Goal: Task Accomplishment & Management: Complete application form

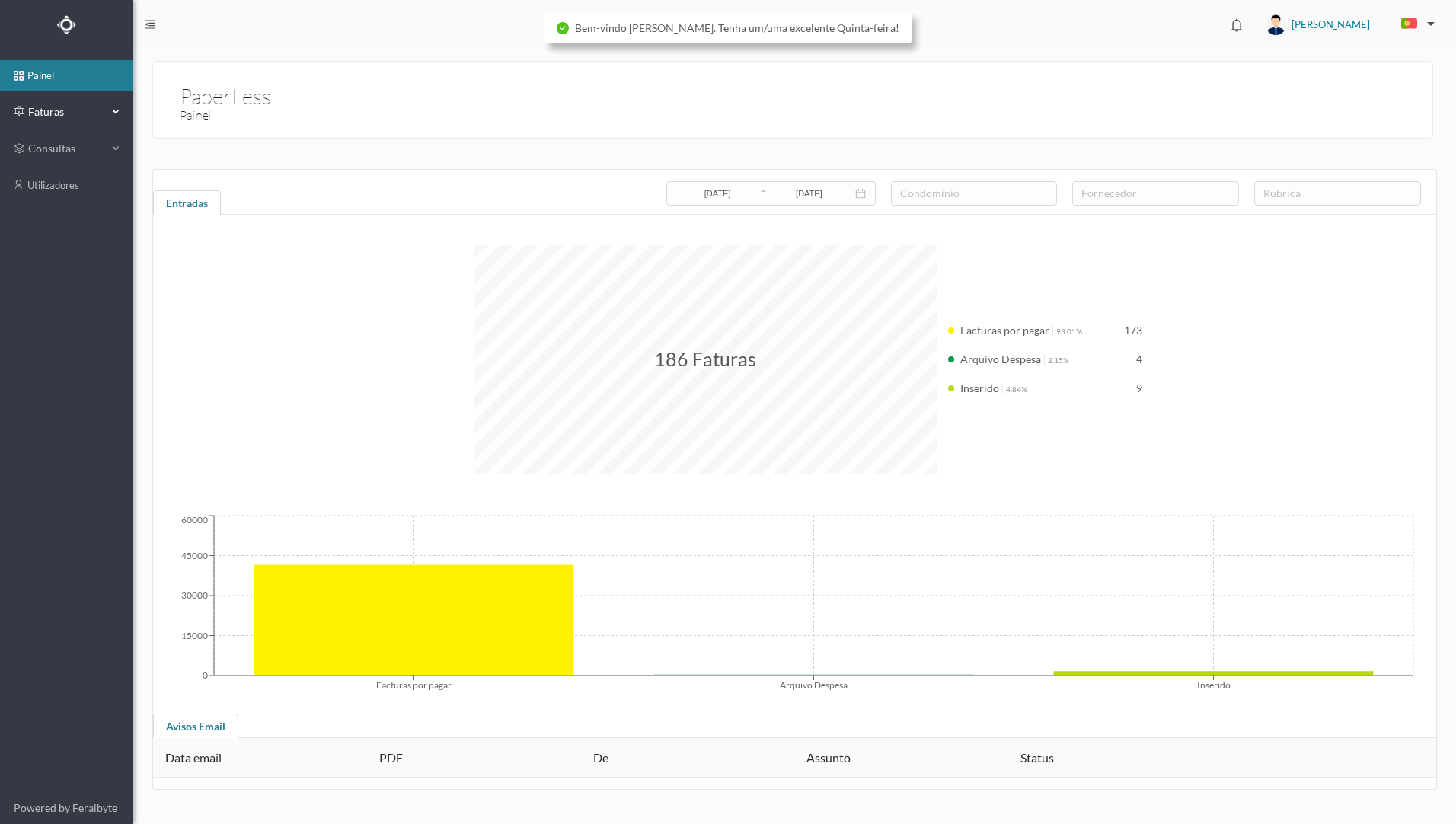
click at [95, 115] on span "Faturas" at bounding box center [66, 112] width 84 height 15
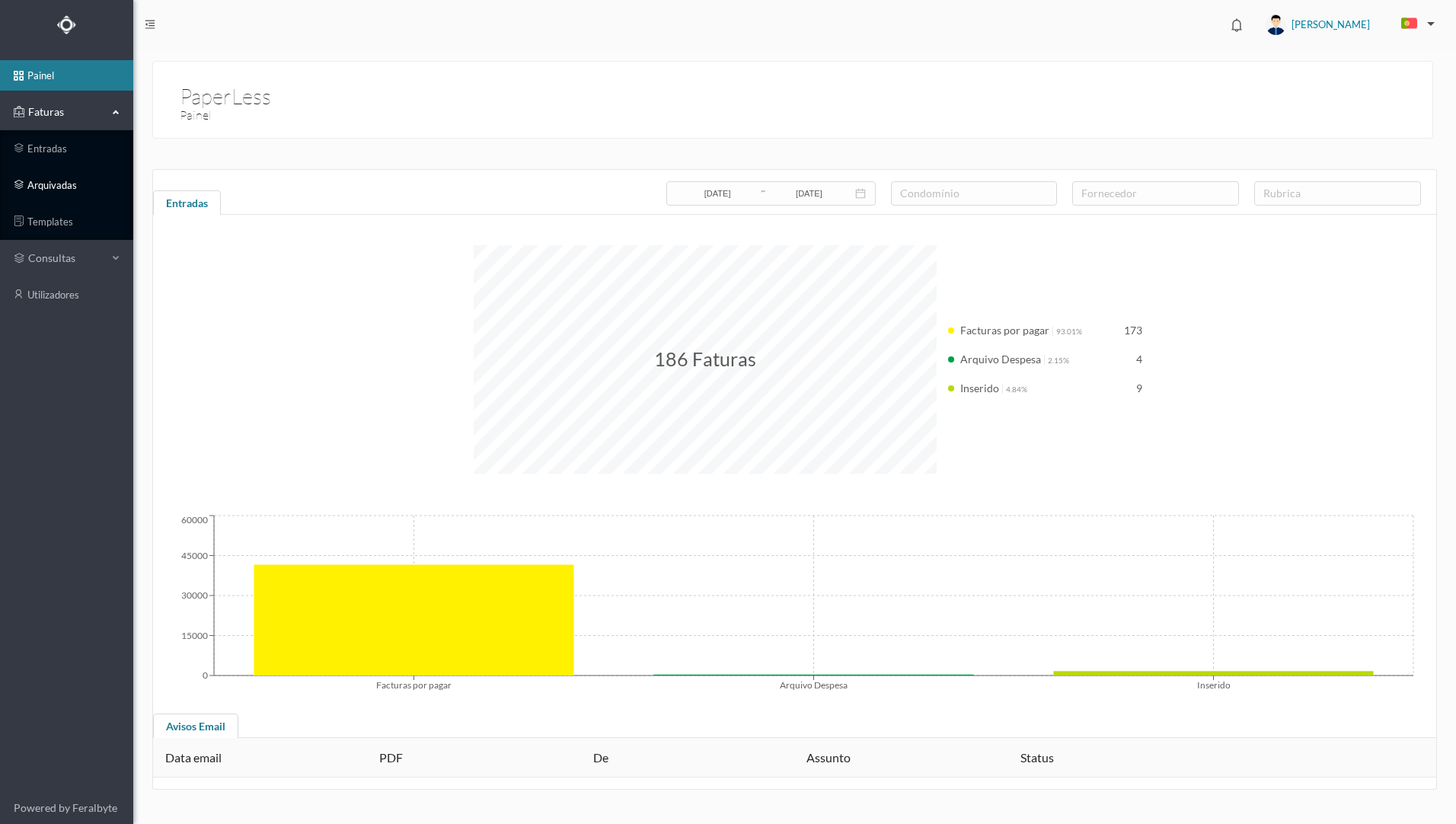
click at [87, 189] on link "arquivadas" at bounding box center [66, 184] width 133 height 31
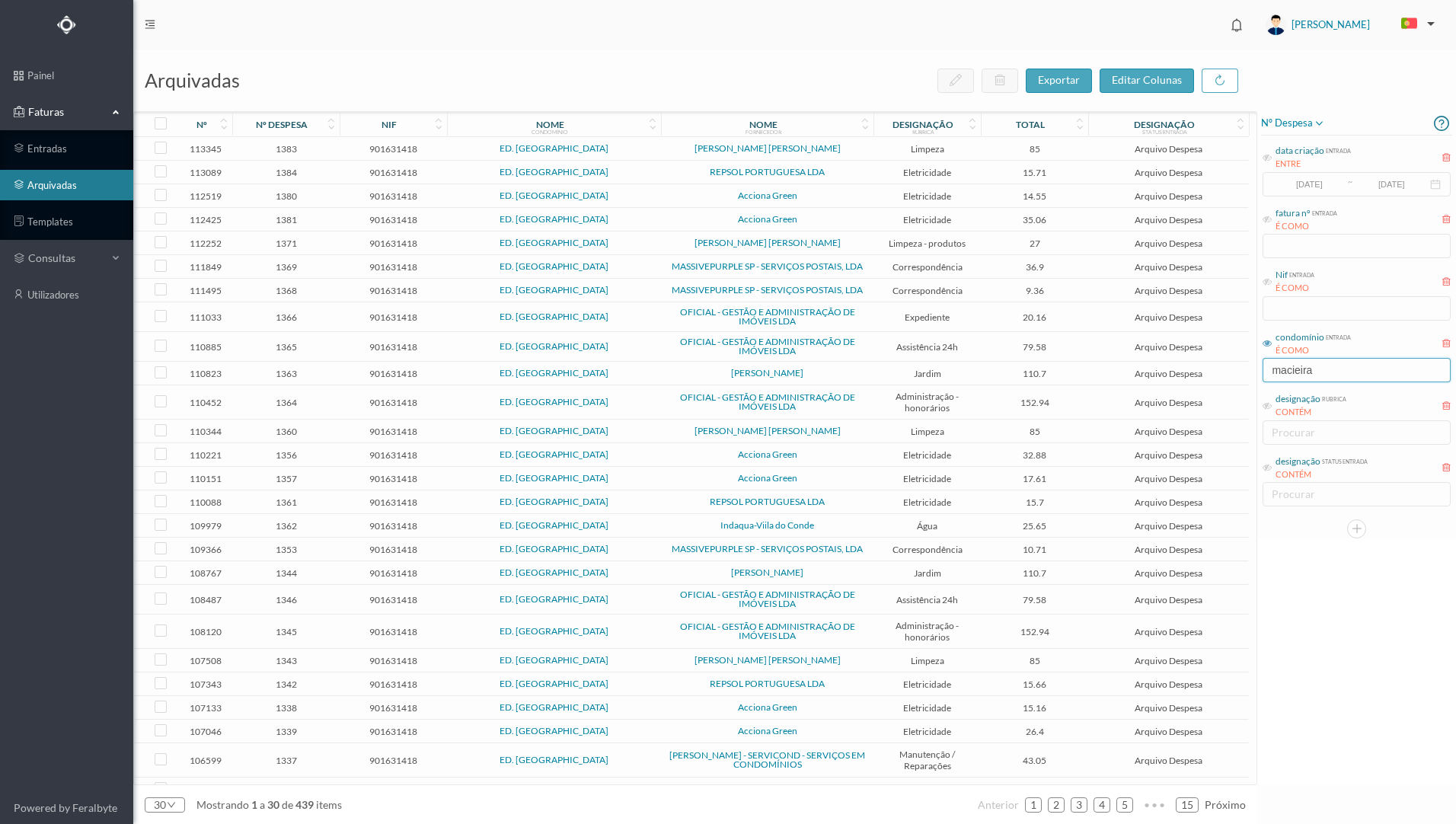
drag, startPoint x: 1321, startPoint y: 370, endPoint x: 1243, endPoint y: 367, distance: 78.1
click at [1243, 367] on div "arquivadas exportar editar colunas nº nº despesa nif nome condomínio nome forne…" at bounding box center [794, 437] width 1323 height 775
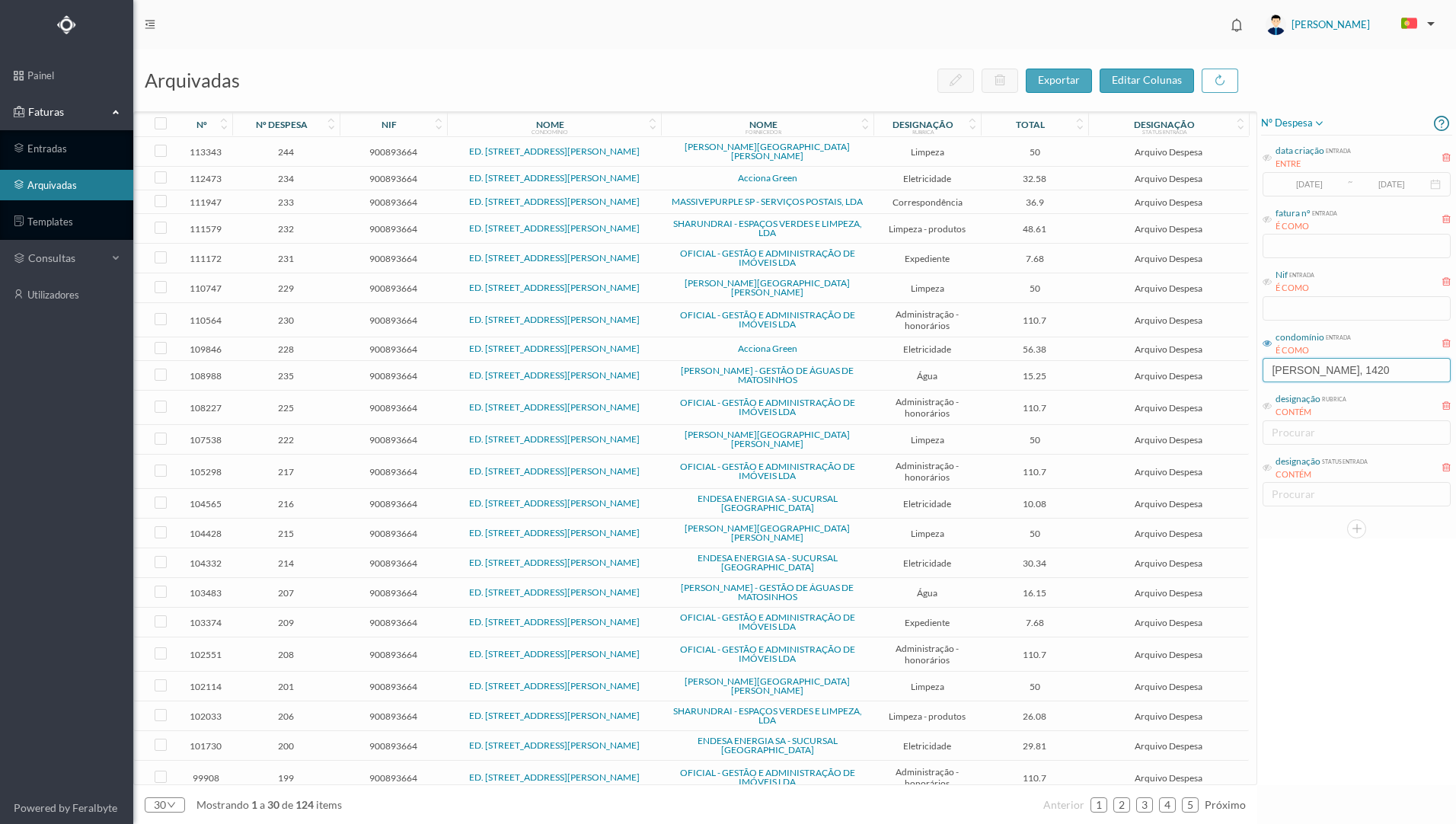
type input "[PERSON_NAME], 1420"
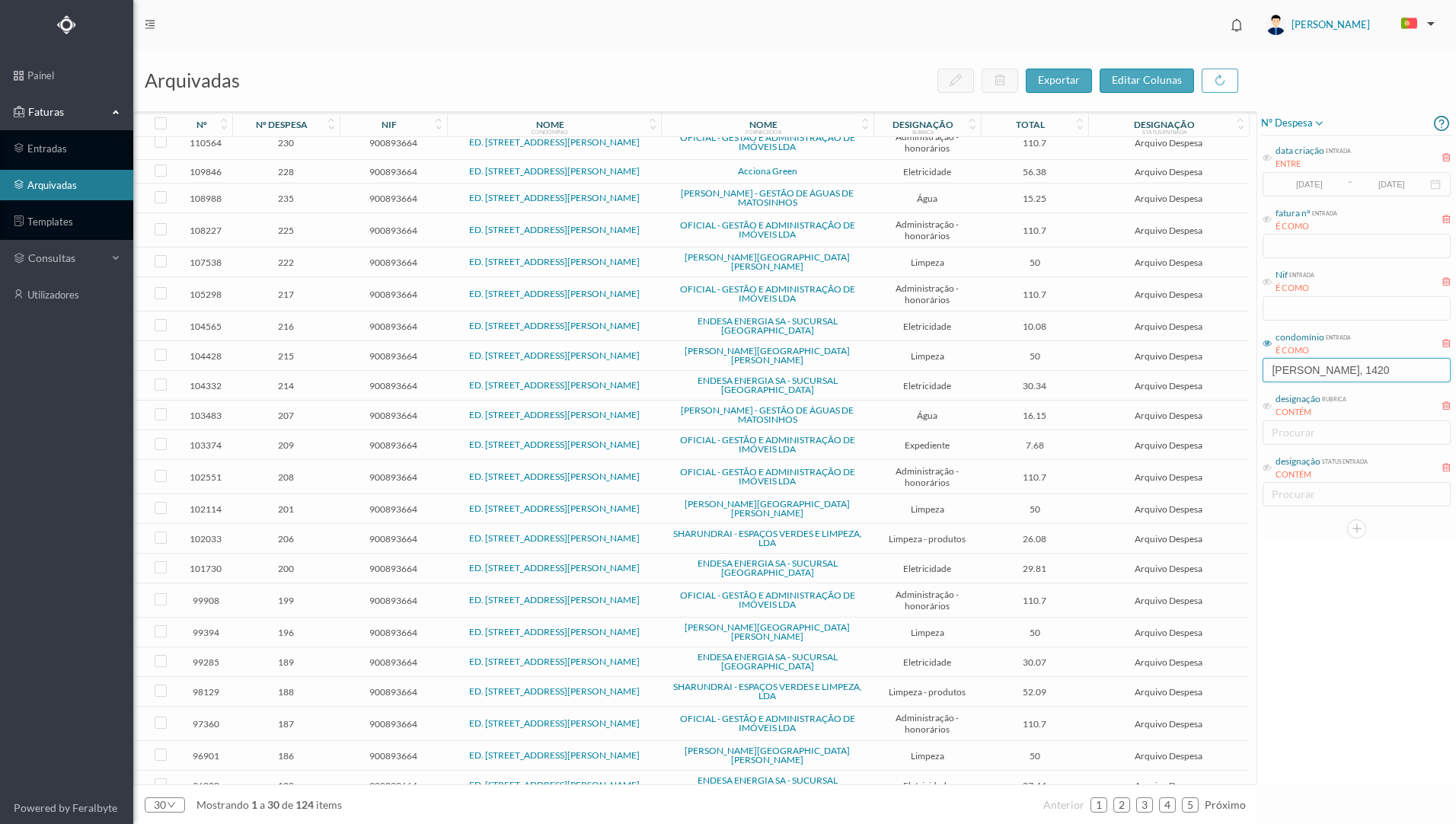
scroll to position [179, 0]
click at [169, 805] on icon "icon: down" at bounding box center [171, 806] width 7 height 5
click at [159, 781] on li "50" at bounding box center [164, 778] width 41 height 24
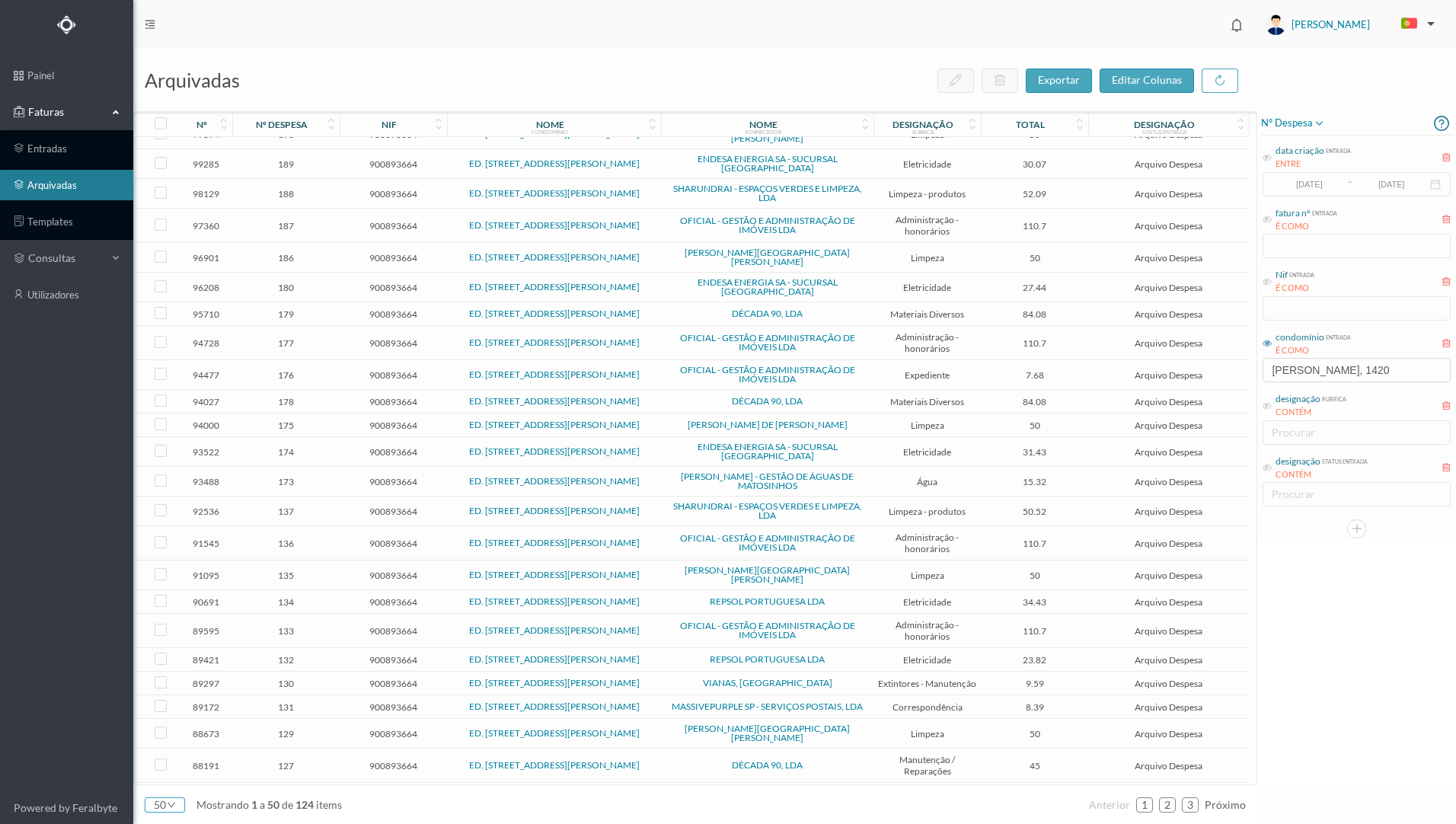
scroll to position [711, 0]
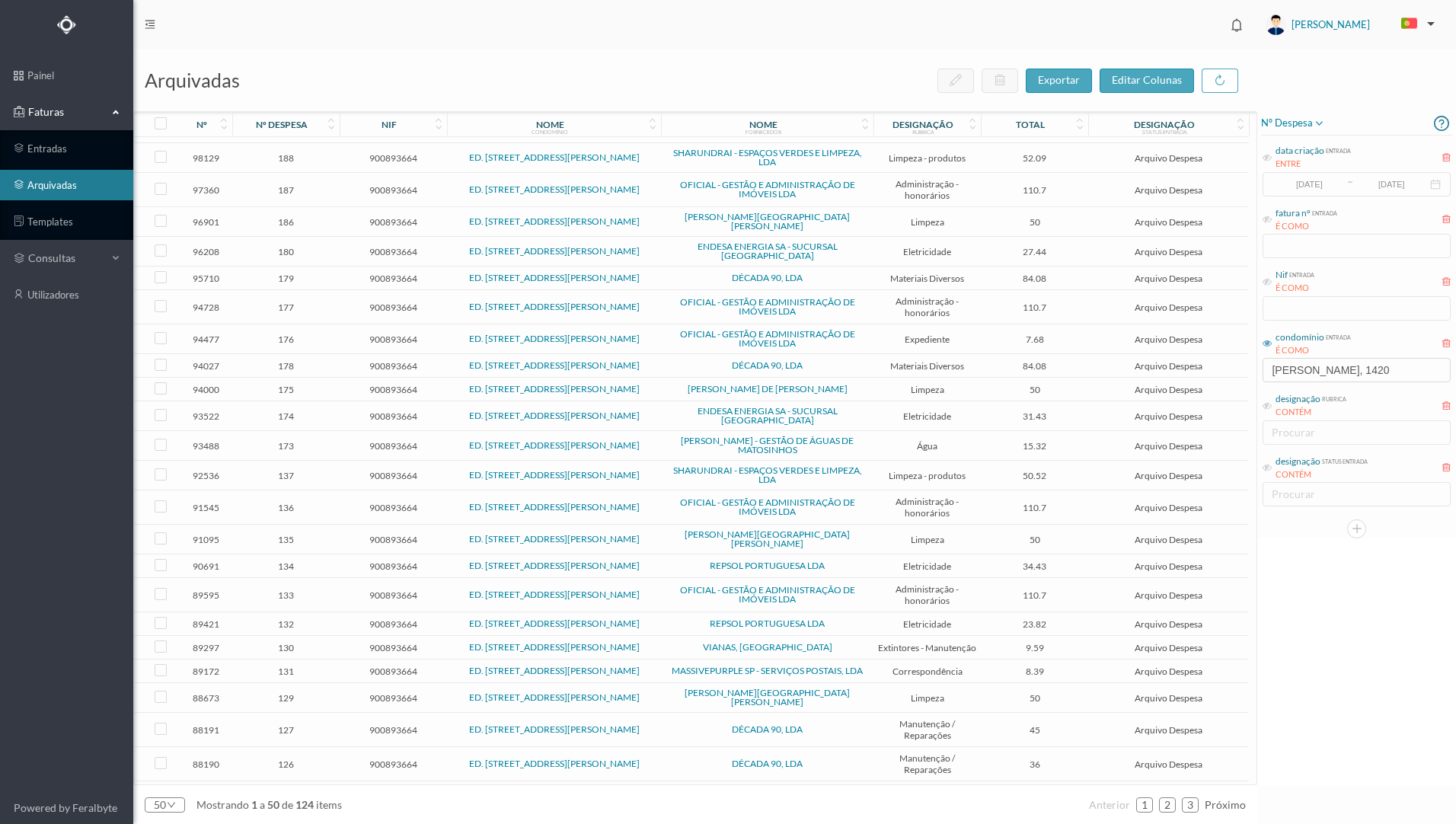
click at [329, 805] on td "122" at bounding box center [286, 822] width 107 height 34
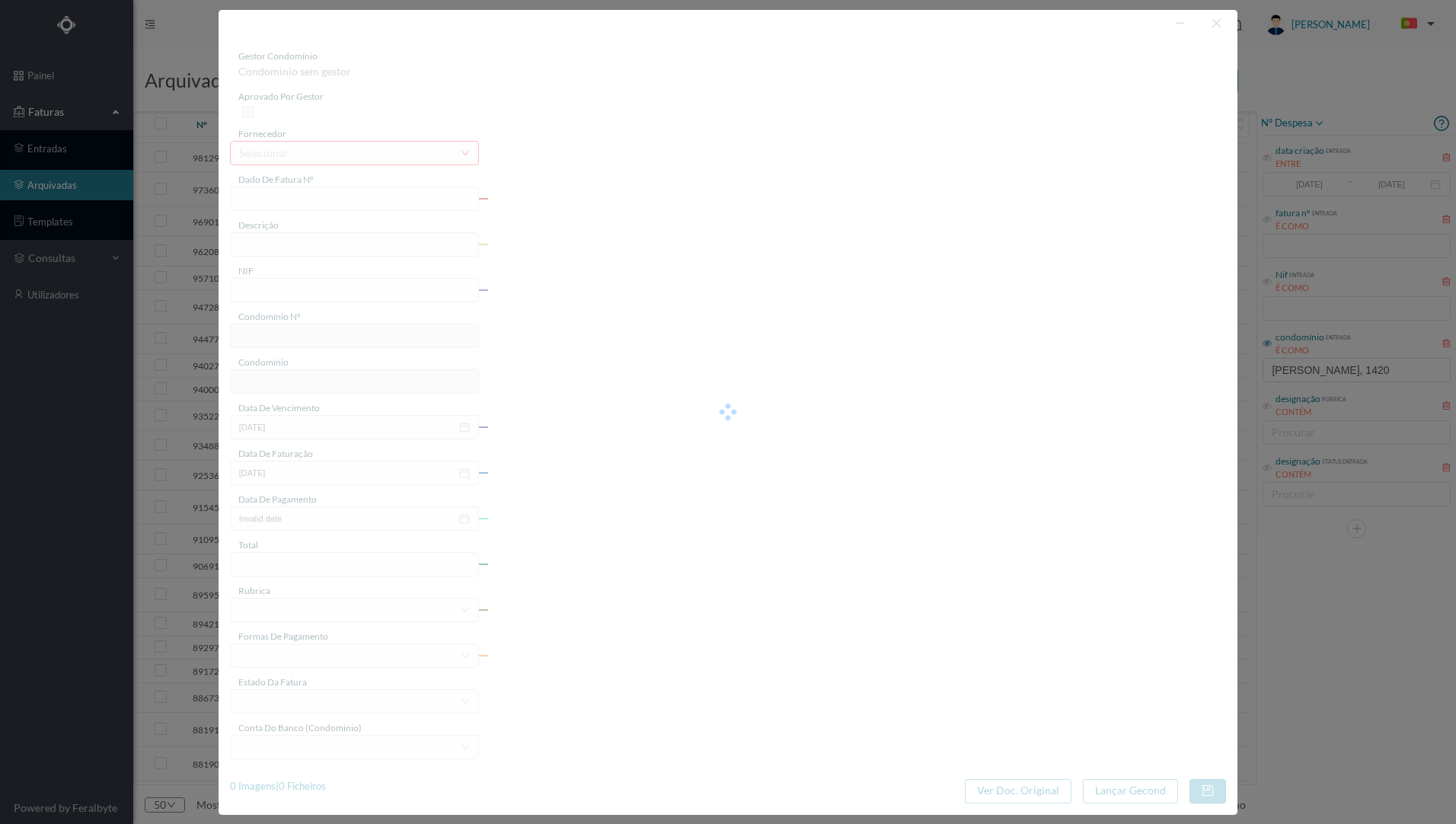
type input "FT PAULOALVES2023/363"
type input "manutenção e reparação"
type input "900893664"
type input "[DATE]"
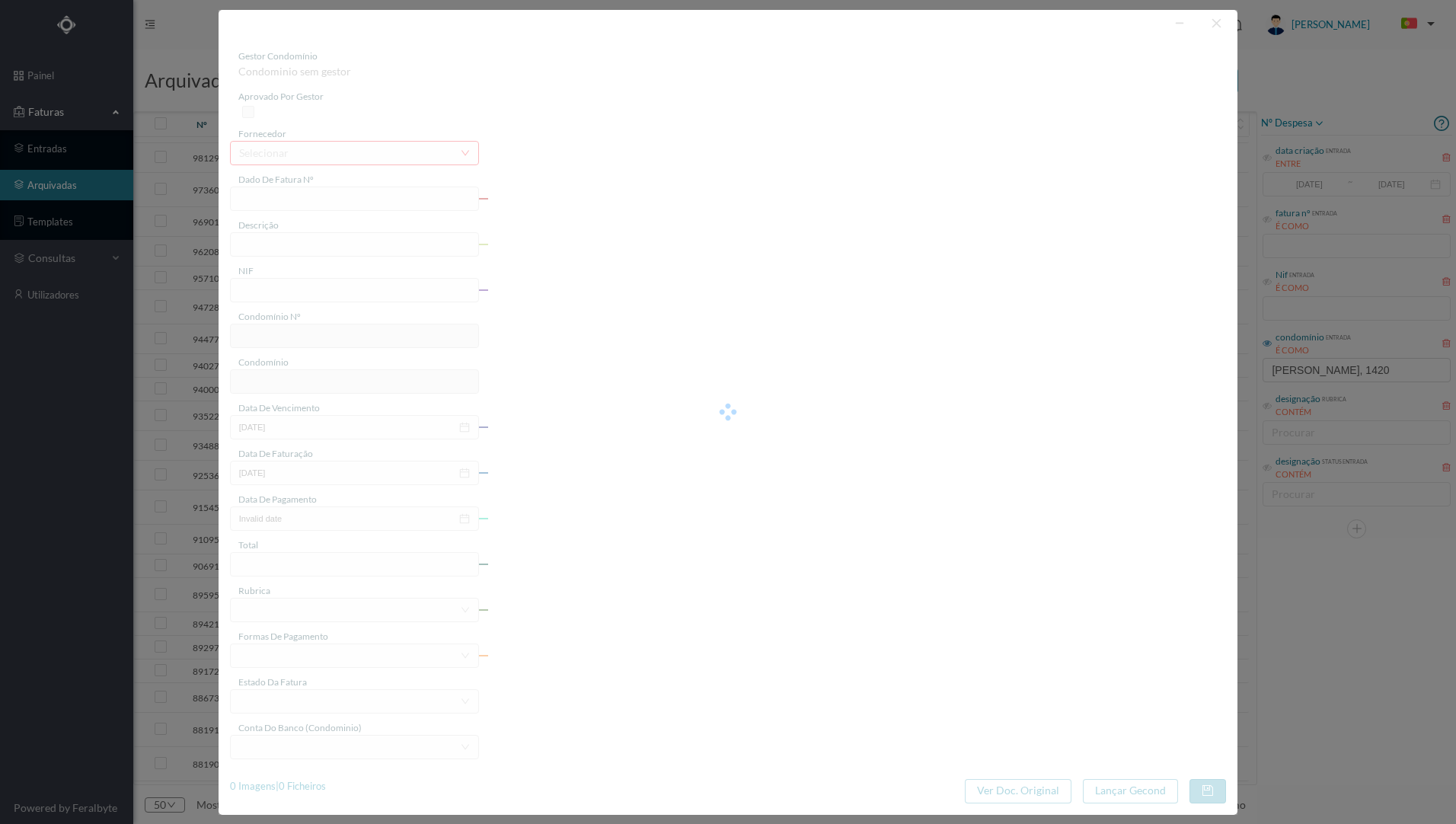
type input "[DATE]"
type input "172.20"
type input "748"
type input "ED. [STREET_ADDRESS][PERSON_NAME]"
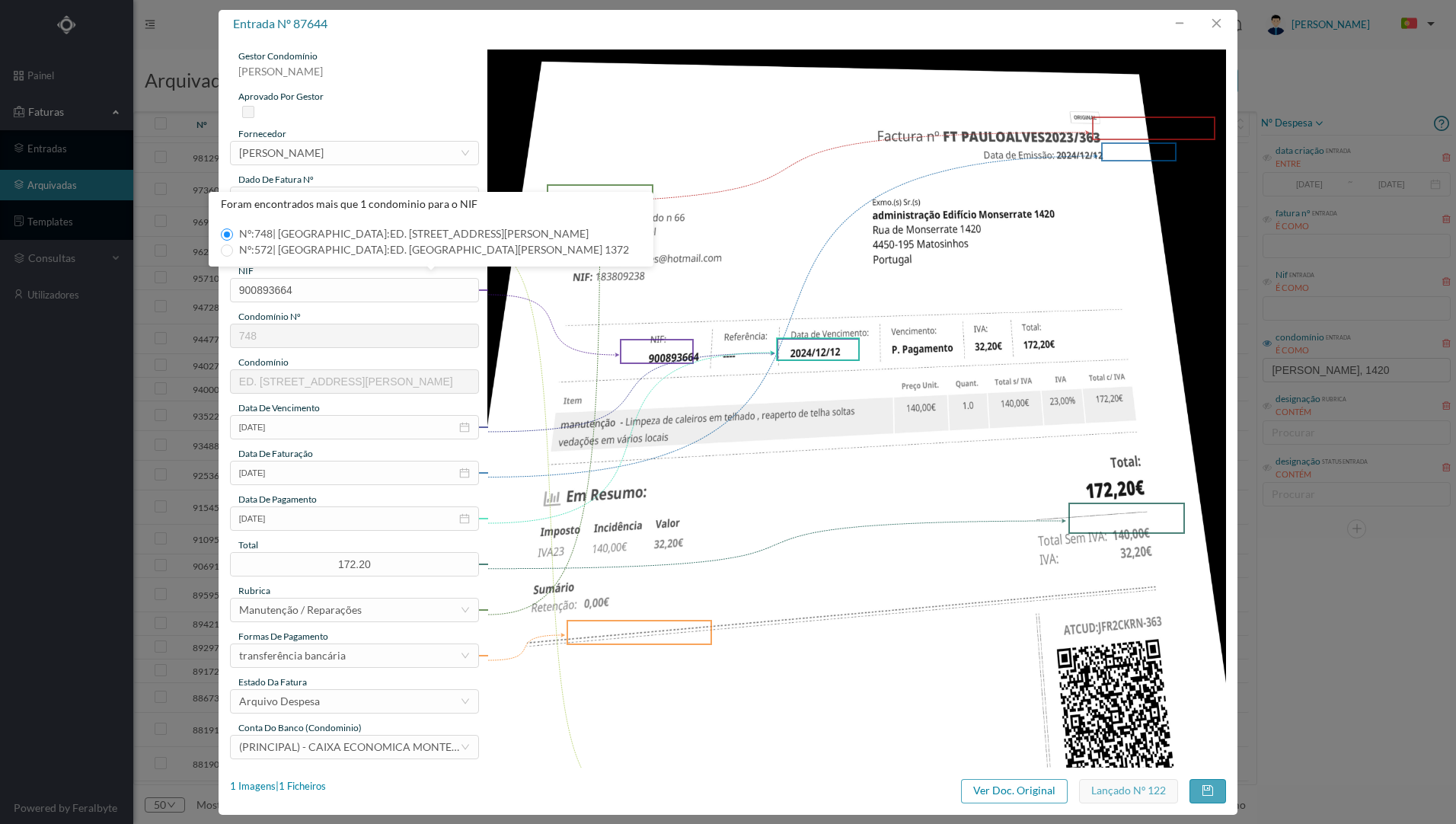
click at [886, 445] on img at bounding box center [857, 572] width 739 height 1045
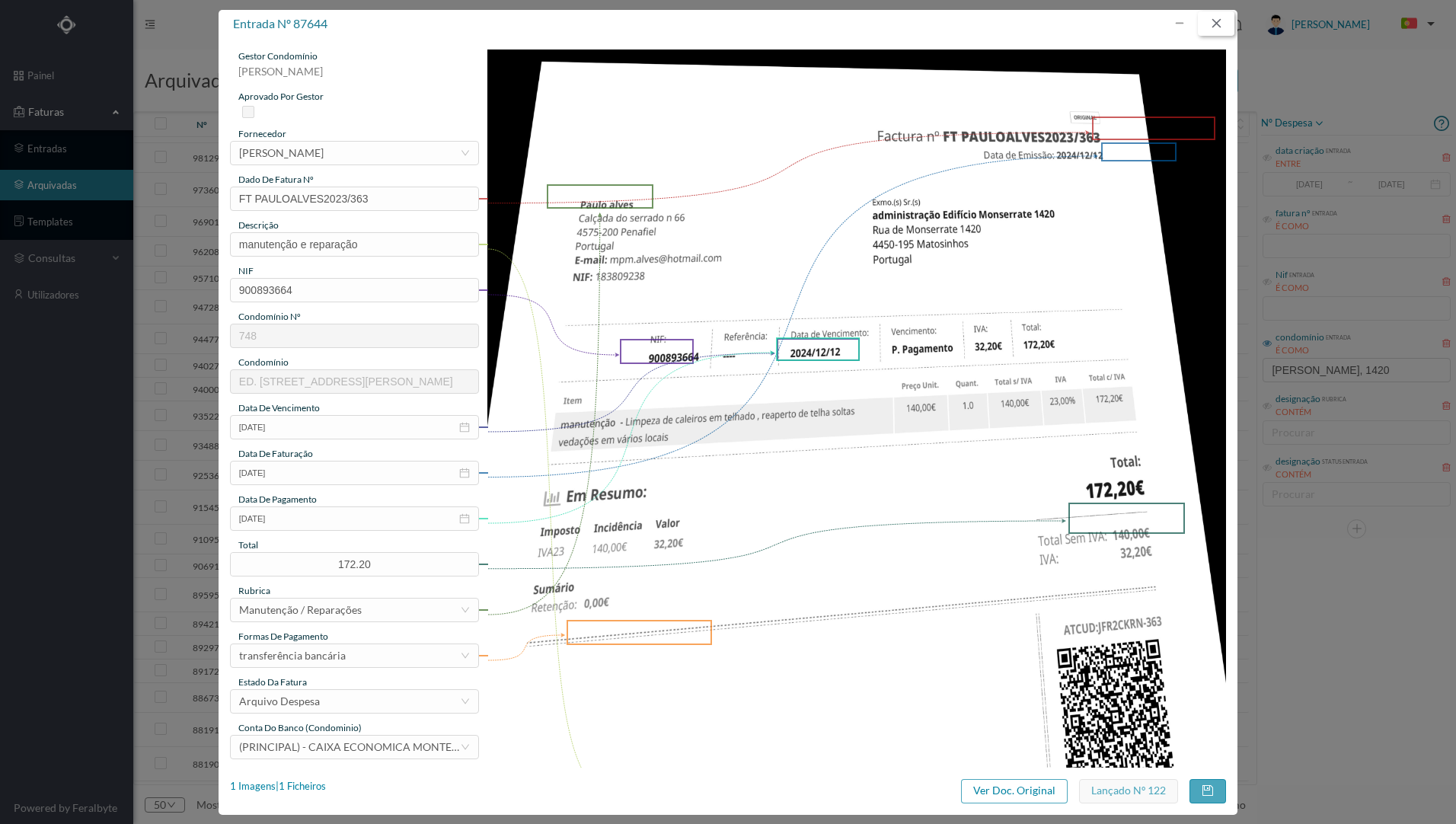
drag, startPoint x: 1219, startPoint y: 20, endPoint x: 1206, endPoint y: 17, distance: 13.3
click at [1219, 20] on button "button" at bounding box center [1216, 23] width 37 height 24
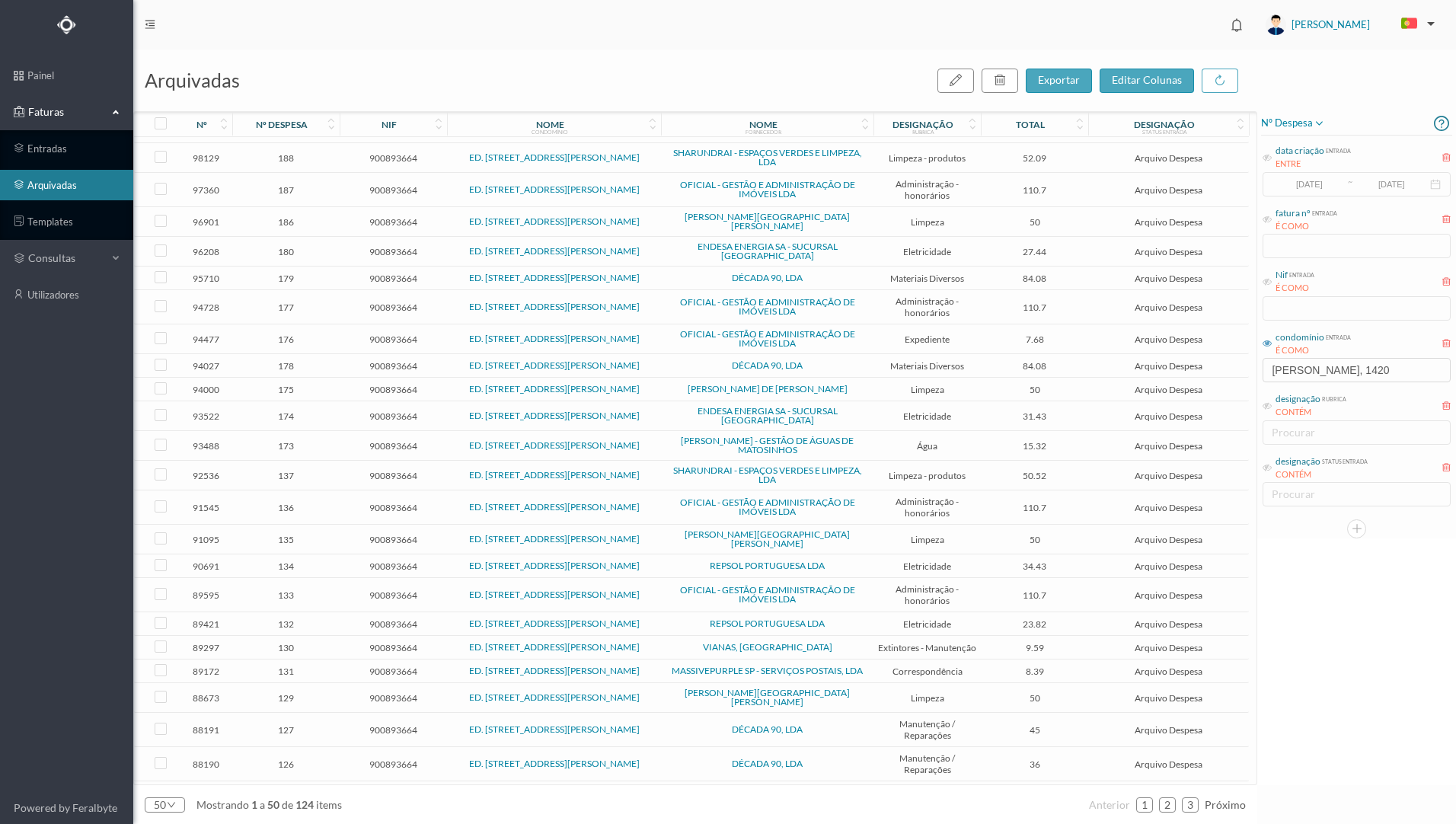
scroll to position [635, 0]
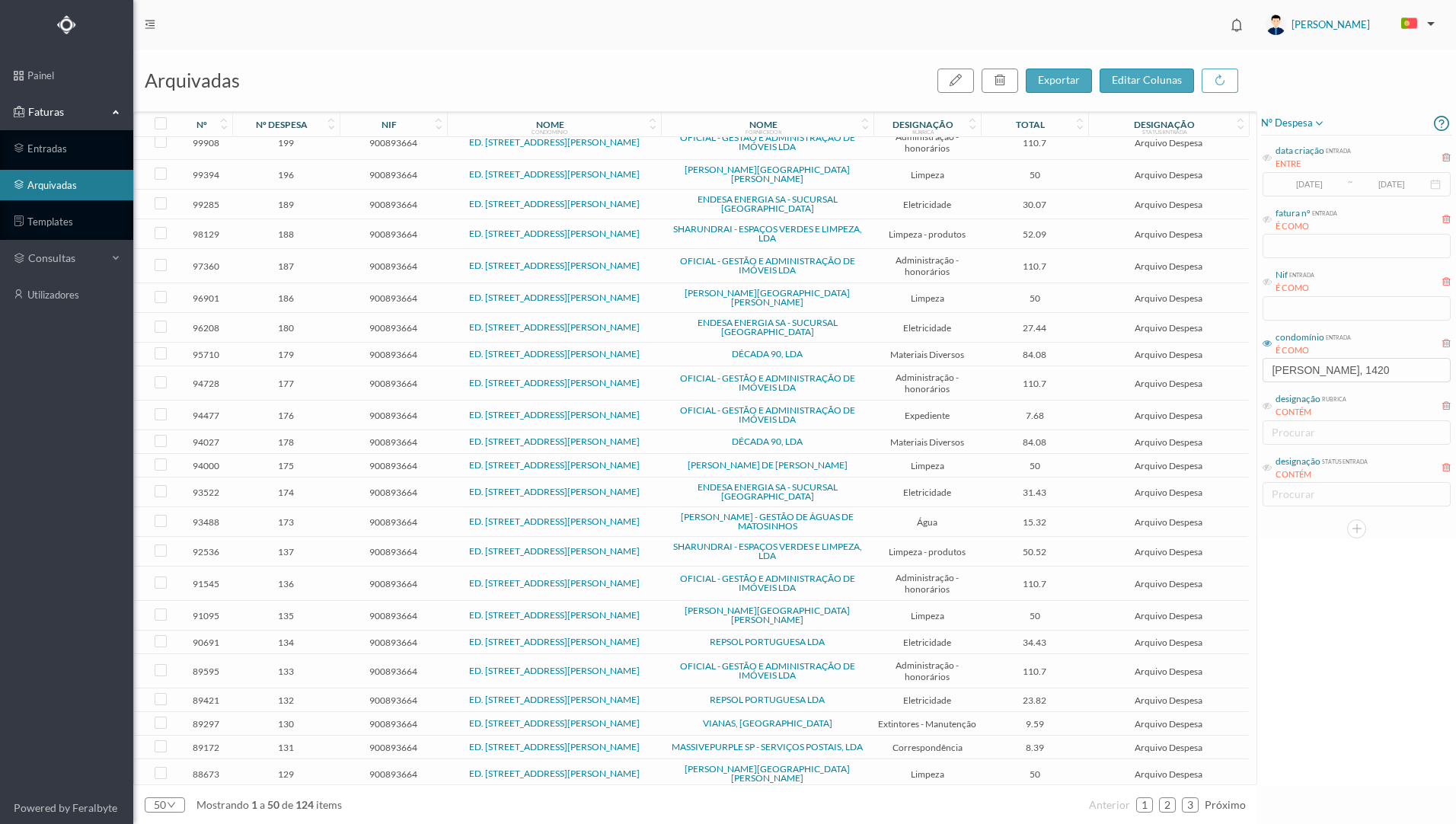
click at [319, 349] on span "179" at bounding box center [286, 355] width 100 height 12
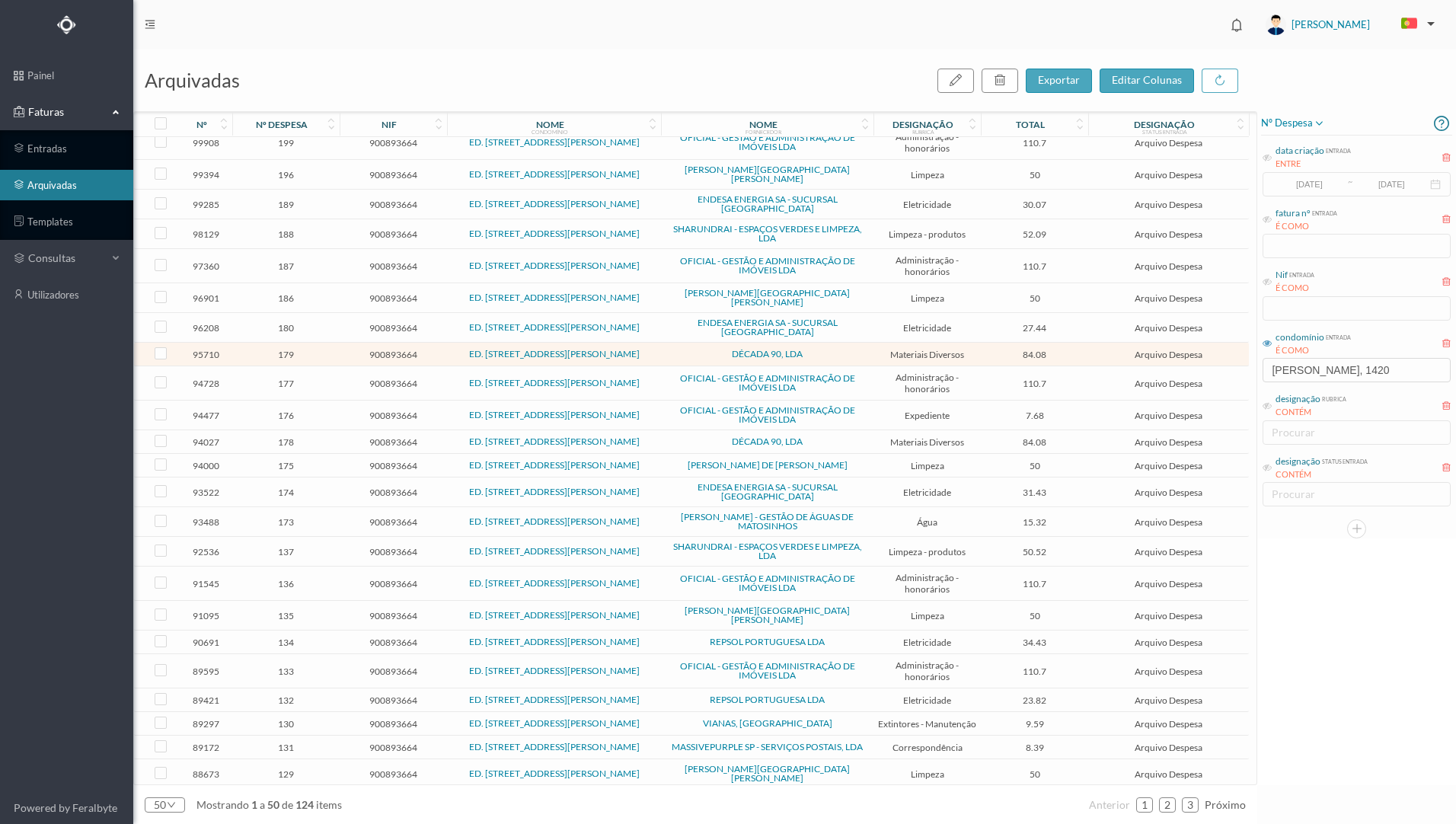
click at [319, 349] on span "179" at bounding box center [286, 355] width 100 height 12
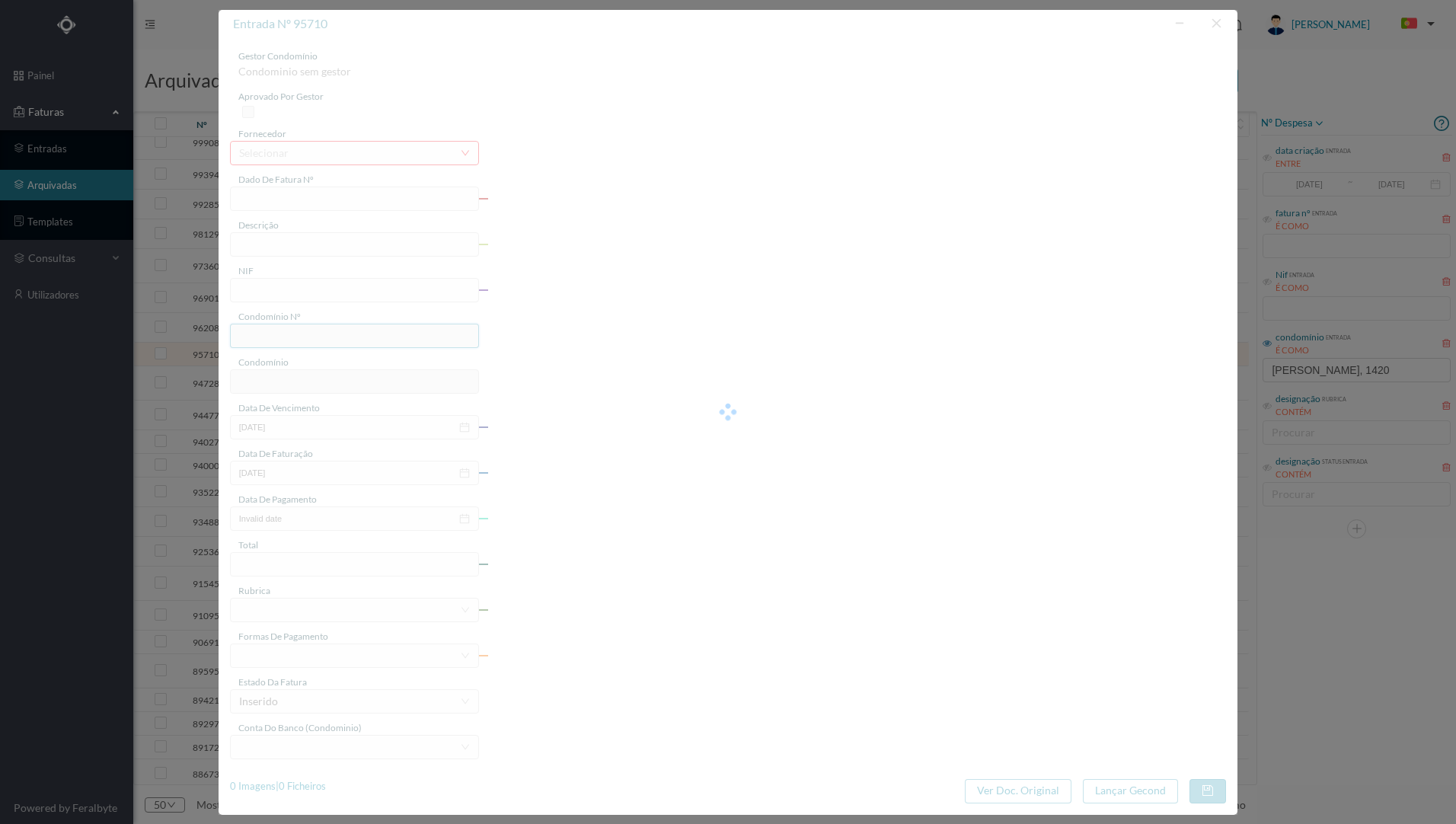
type input "FT 2025A1/241"
type input "MATERIAIS DIVERSOS"
type input "900893664"
type input "[DATE]"
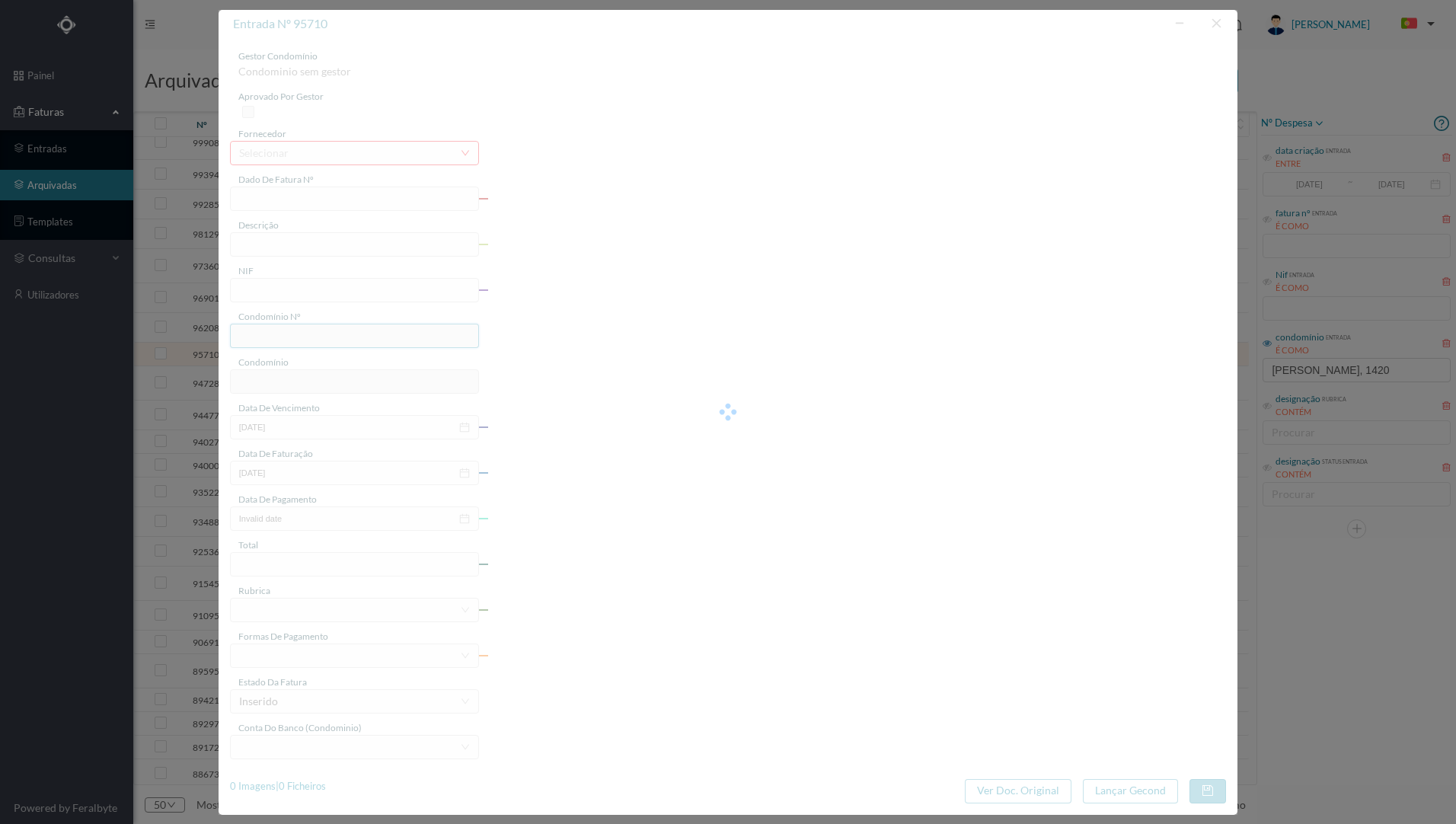
type input "[DATE]"
type input "84.08"
type input "748"
type input "ED. [STREET_ADDRESS][PERSON_NAME]"
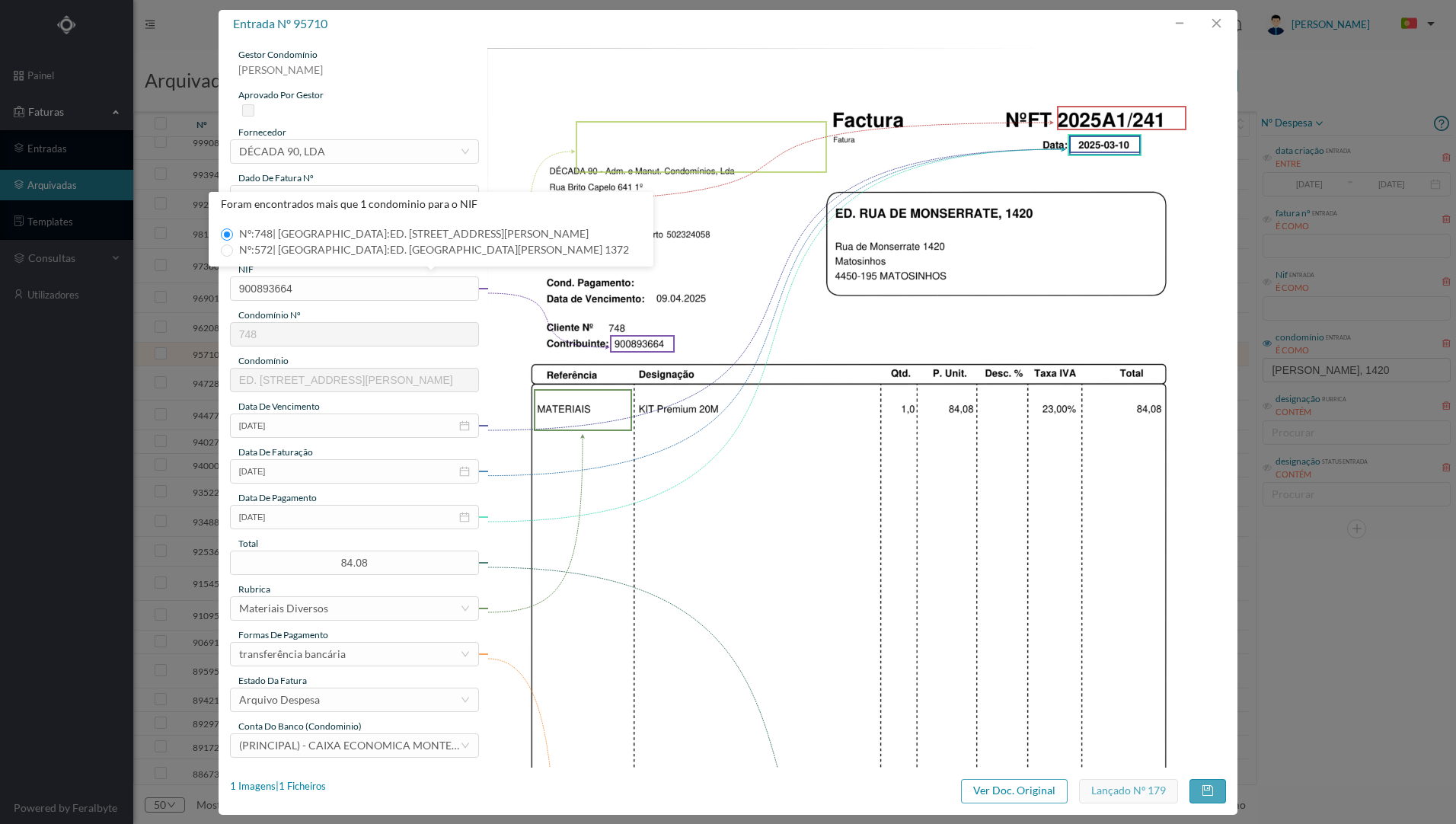
scroll to position [0, 0]
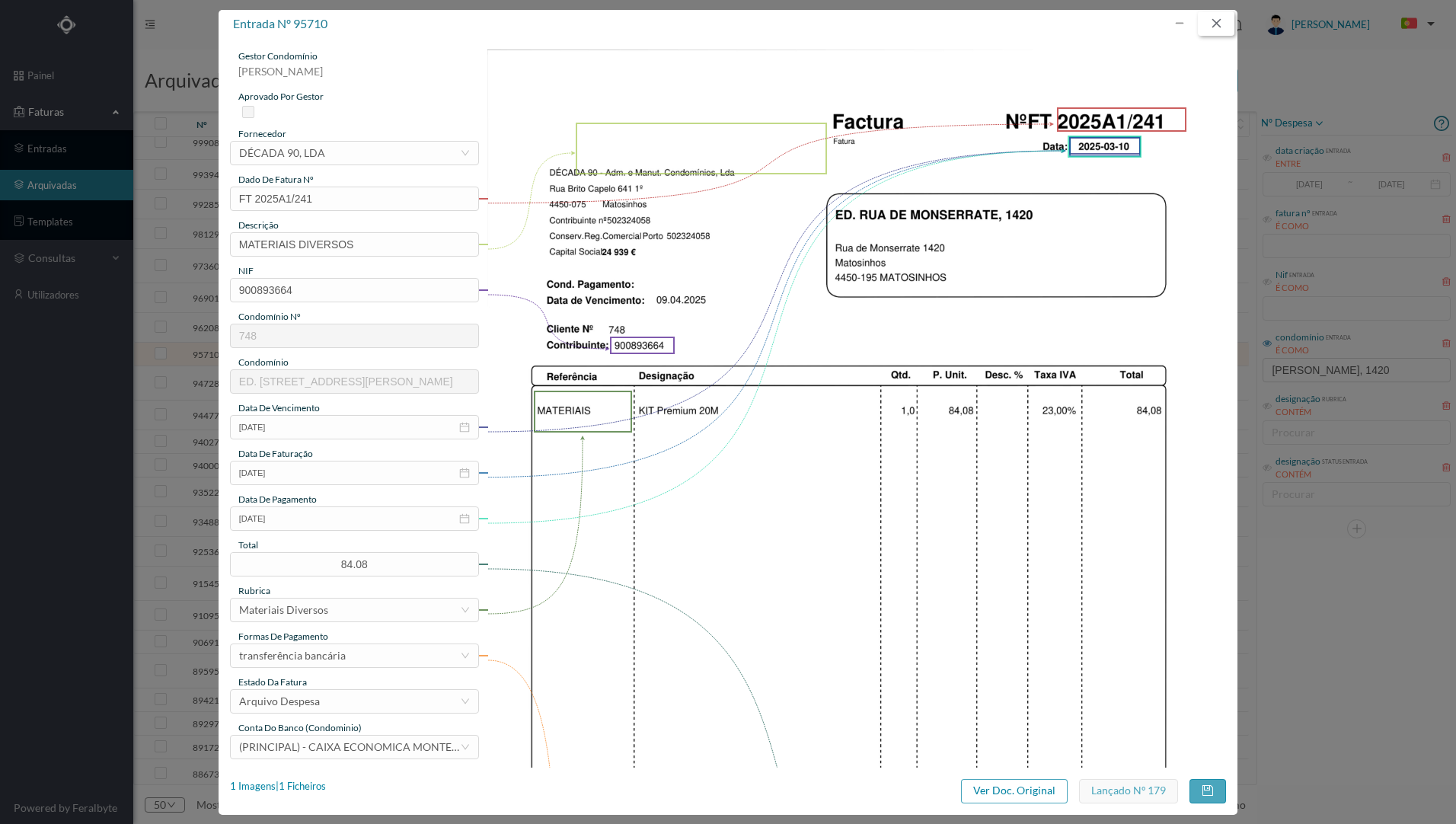
click at [1221, 24] on button "button" at bounding box center [1216, 23] width 37 height 24
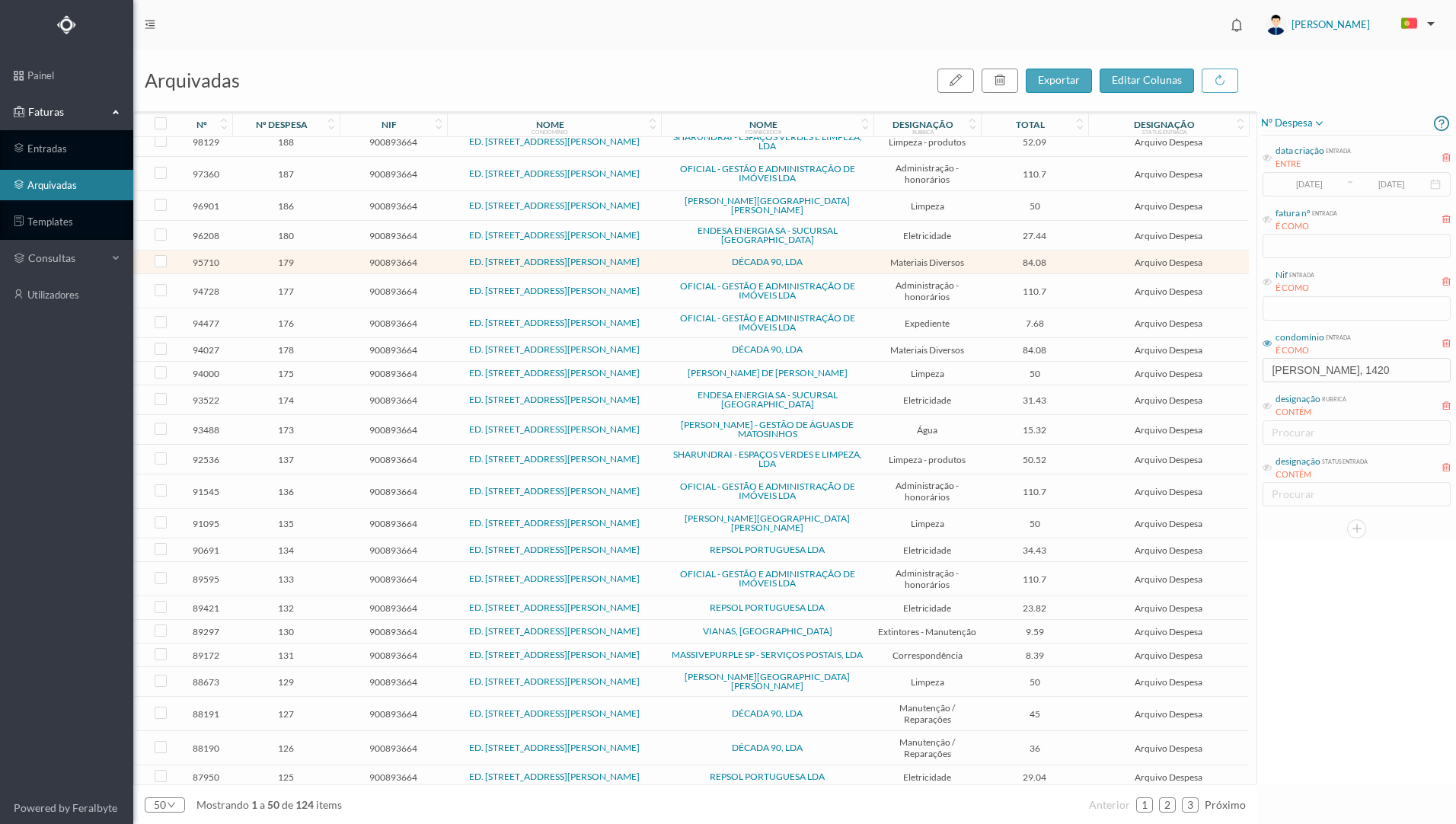
scroll to position [728, 0]
click at [323, 337] on td "178" at bounding box center [286, 349] width 107 height 23
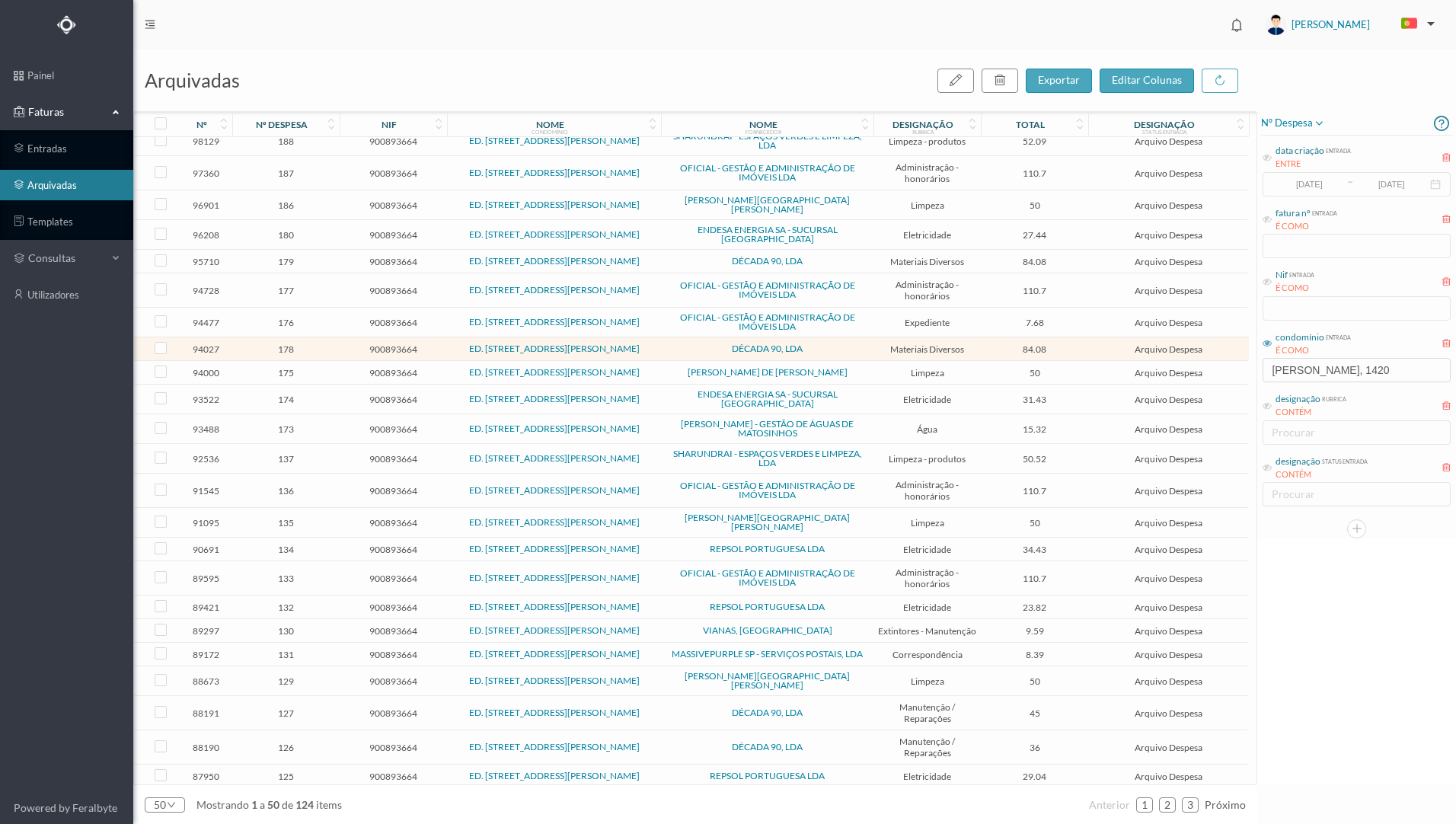
click at [326, 337] on td "178" at bounding box center [286, 349] width 107 height 23
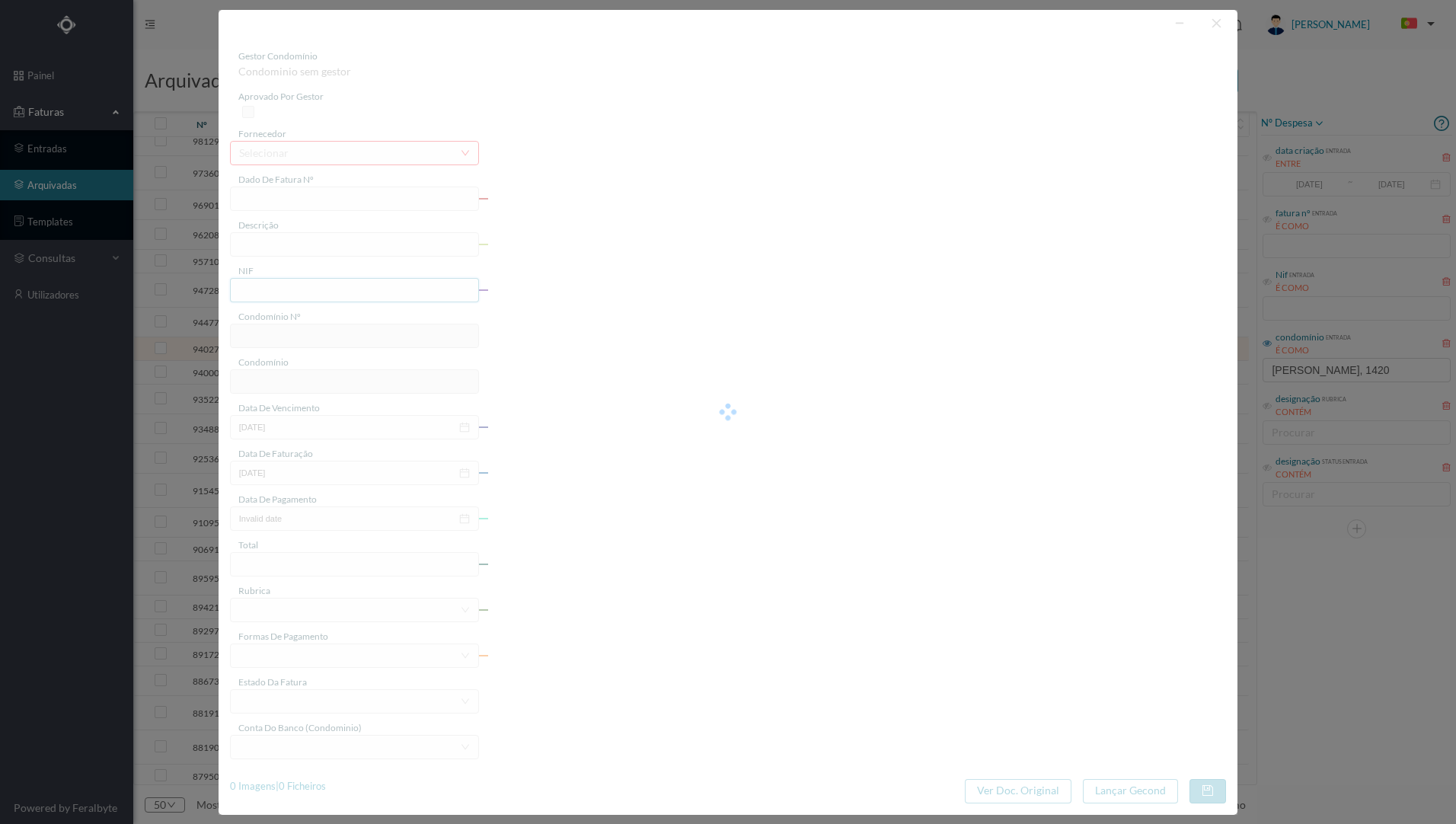
type input "FT 2025A1/12"
type input "MATERIAIS DIVERSOS"
type input "900893664"
type input "[DATE]"
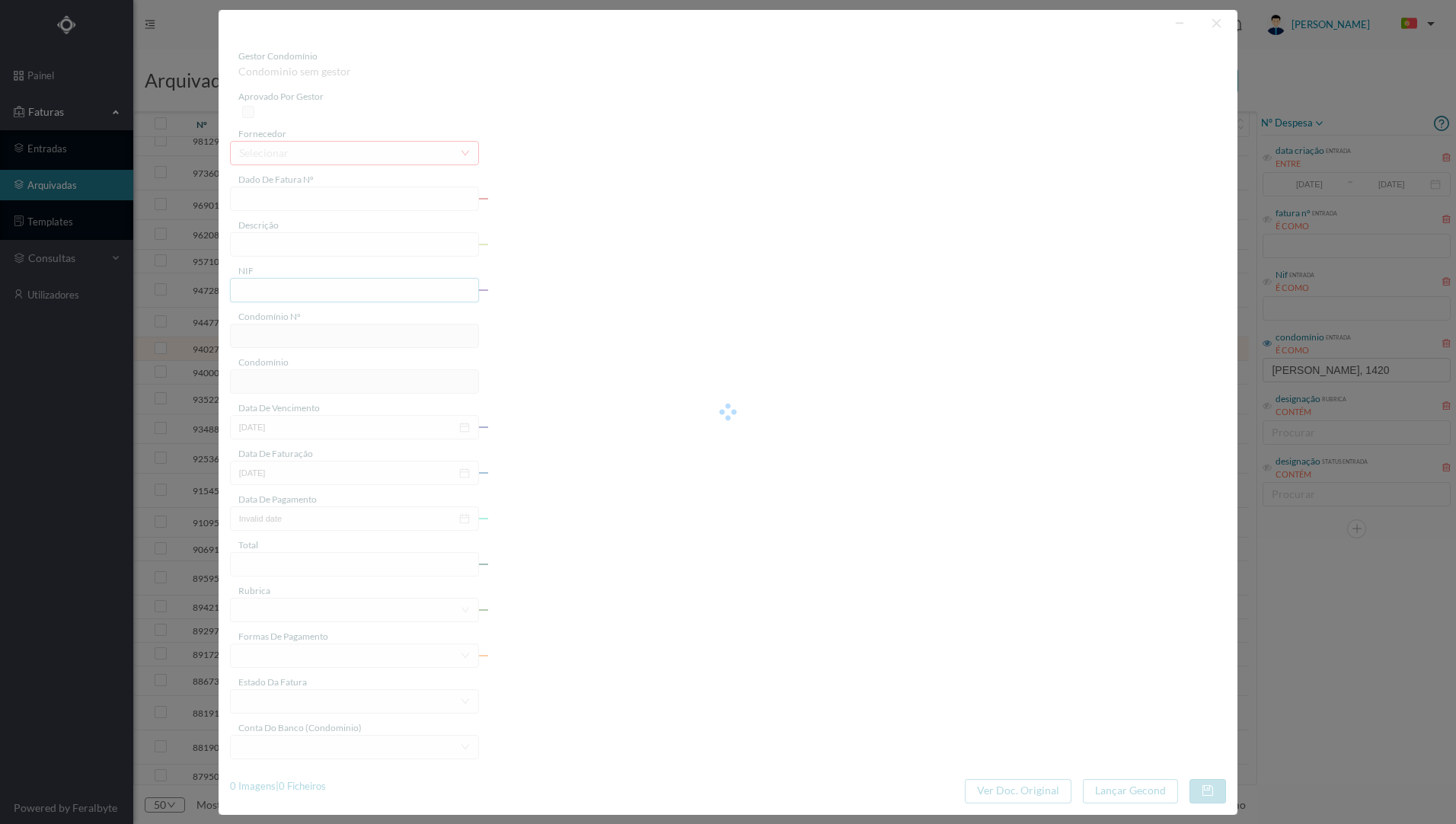
type input "[DATE]"
type input "84.08"
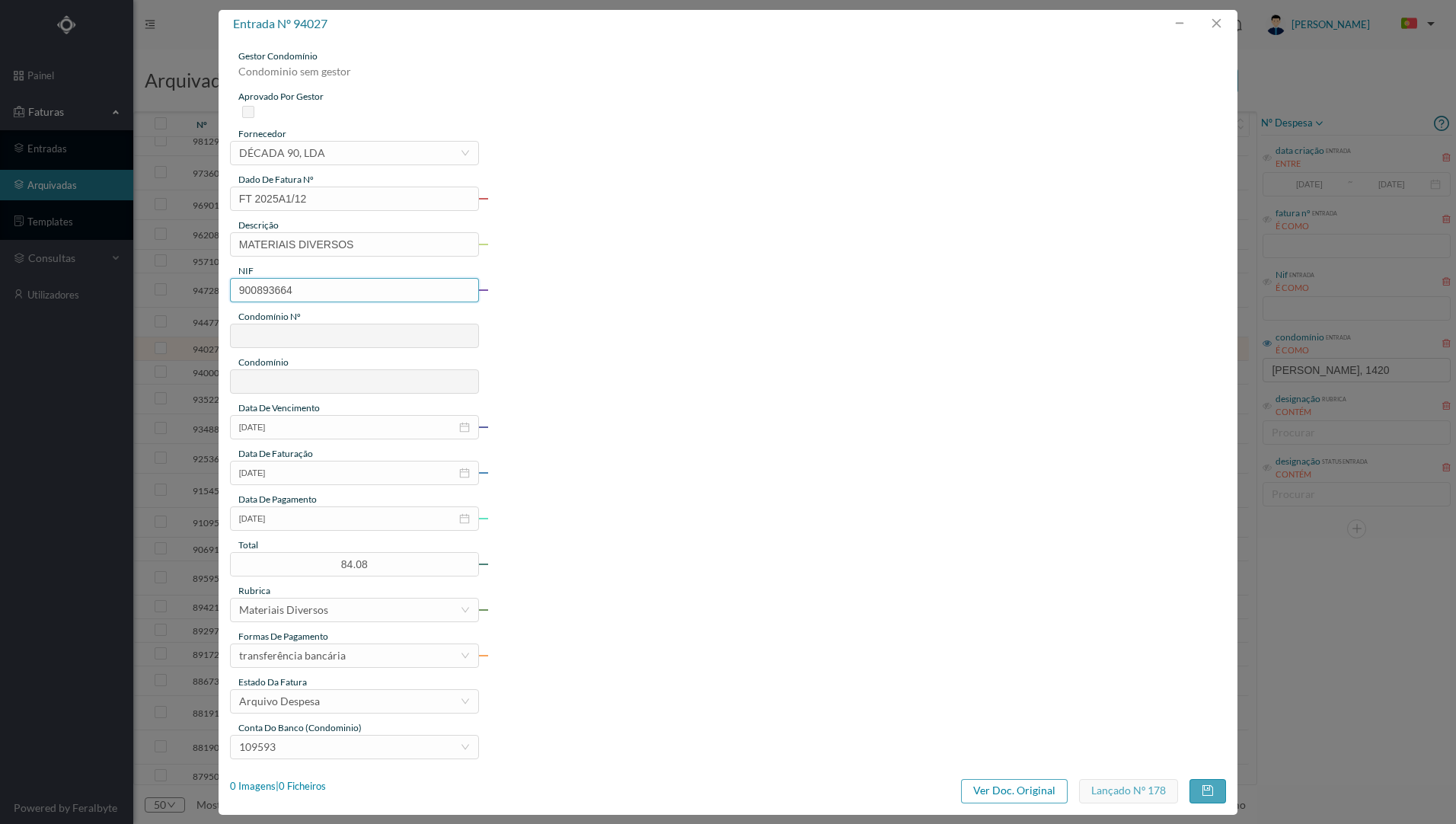
type input "748"
type input "ED. [STREET_ADDRESS][PERSON_NAME]"
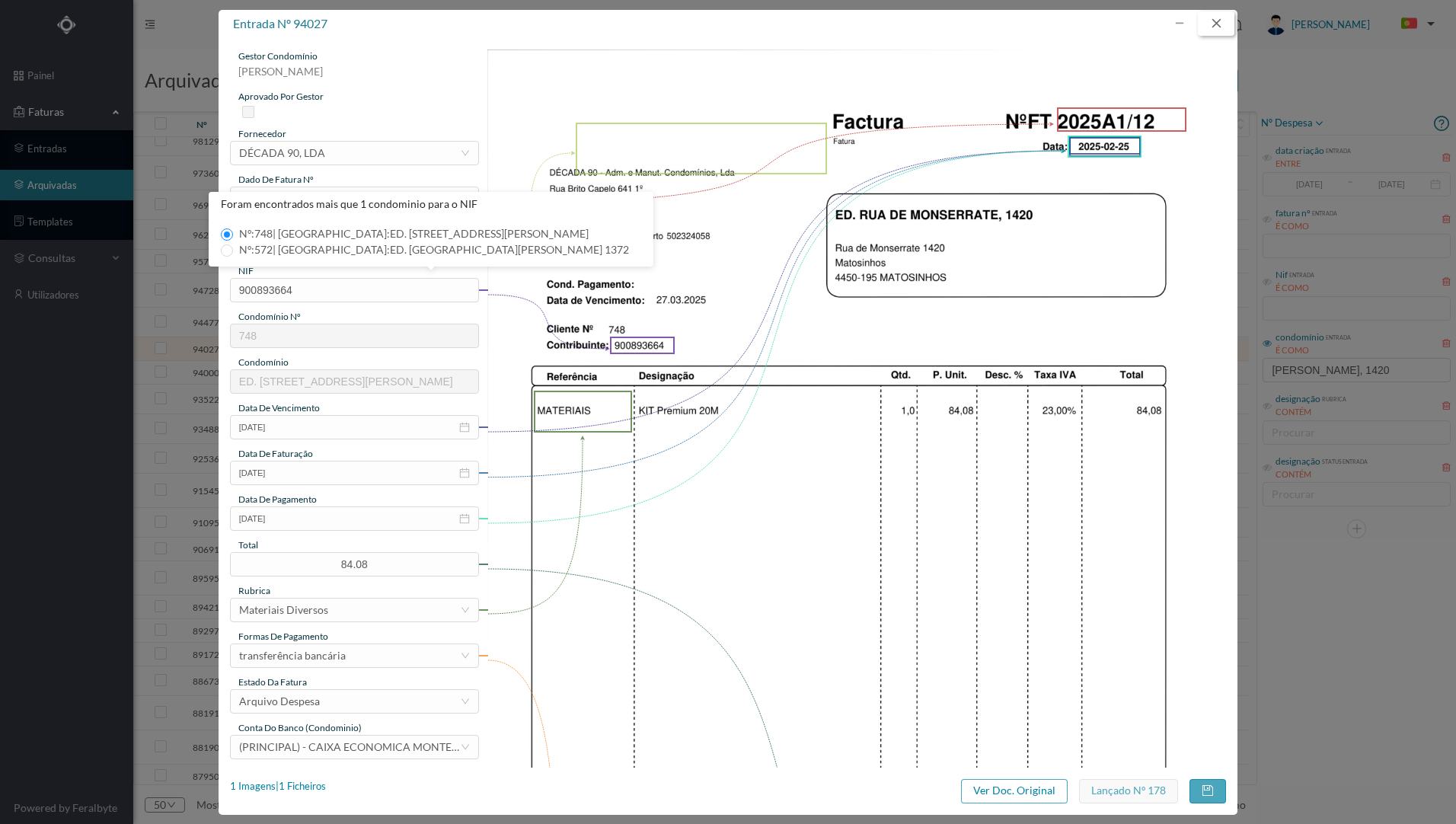
click at [1216, 27] on button "button" at bounding box center [1216, 23] width 37 height 24
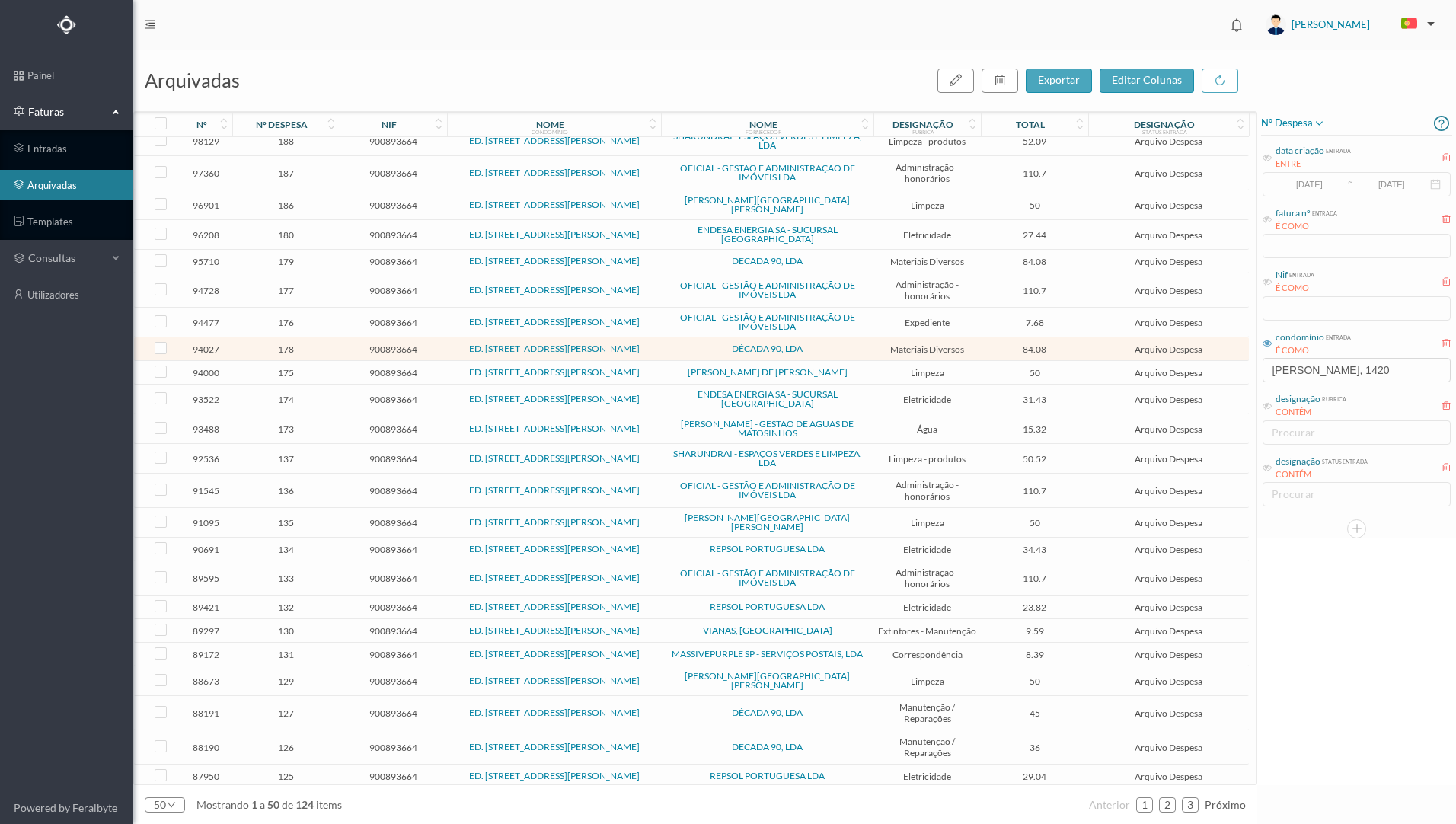
click at [326, 256] on span "179" at bounding box center [286, 262] width 100 height 12
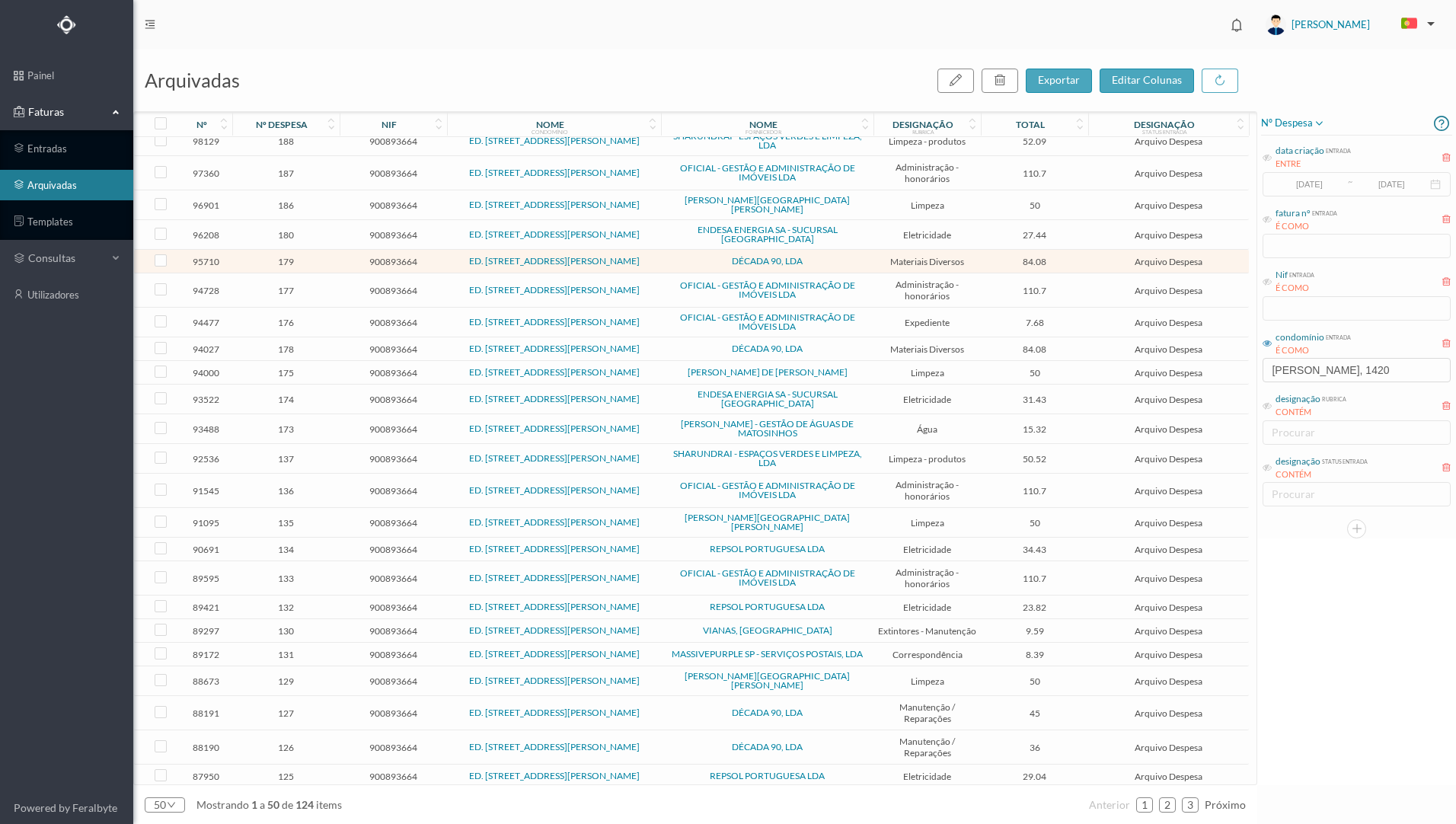
click at [326, 256] on span "179" at bounding box center [286, 262] width 100 height 12
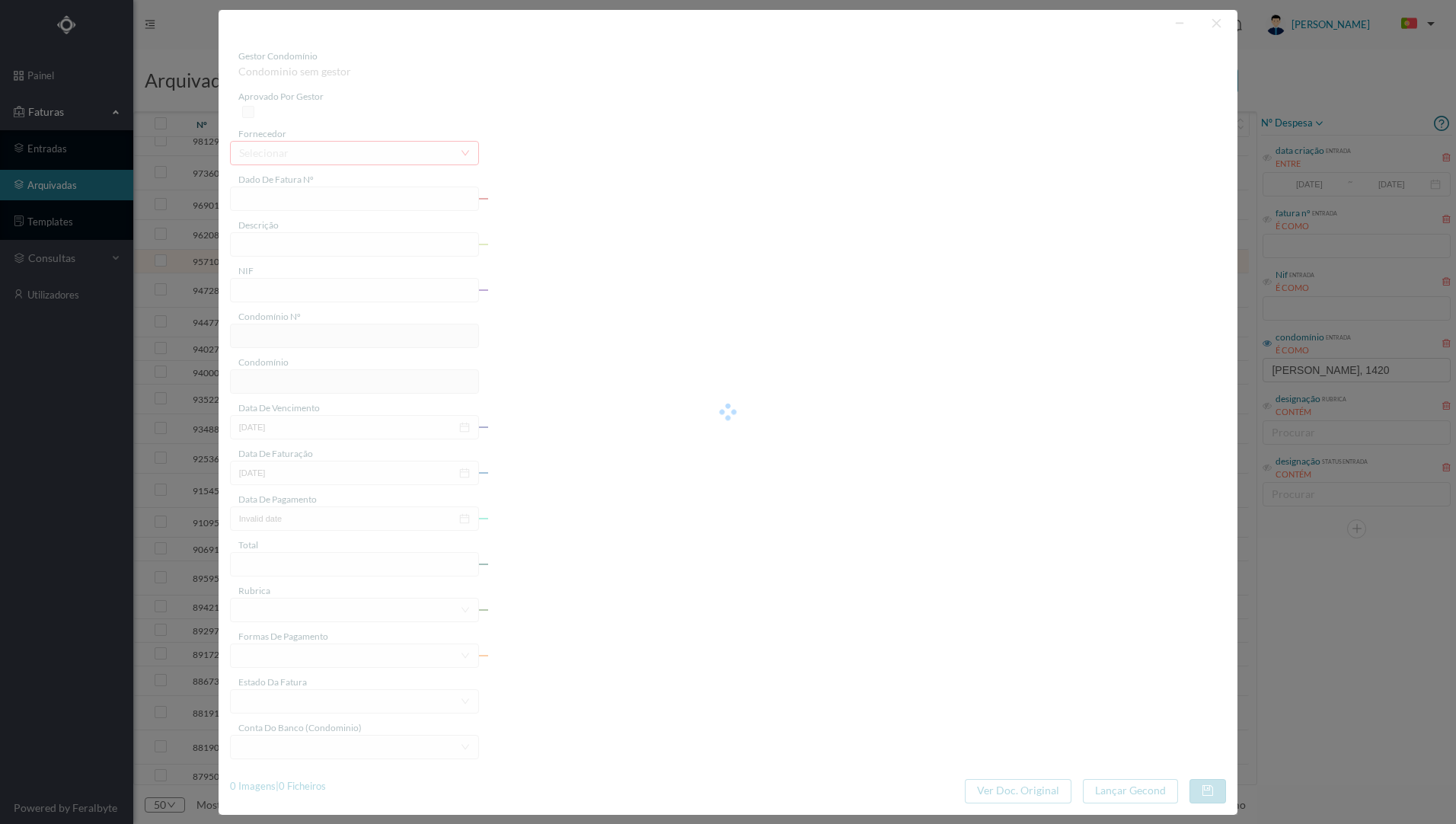
type input "FT 2025A1/241"
type input "MATERIAIS DIVERSOS"
type input "900893664"
type input "[DATE]"
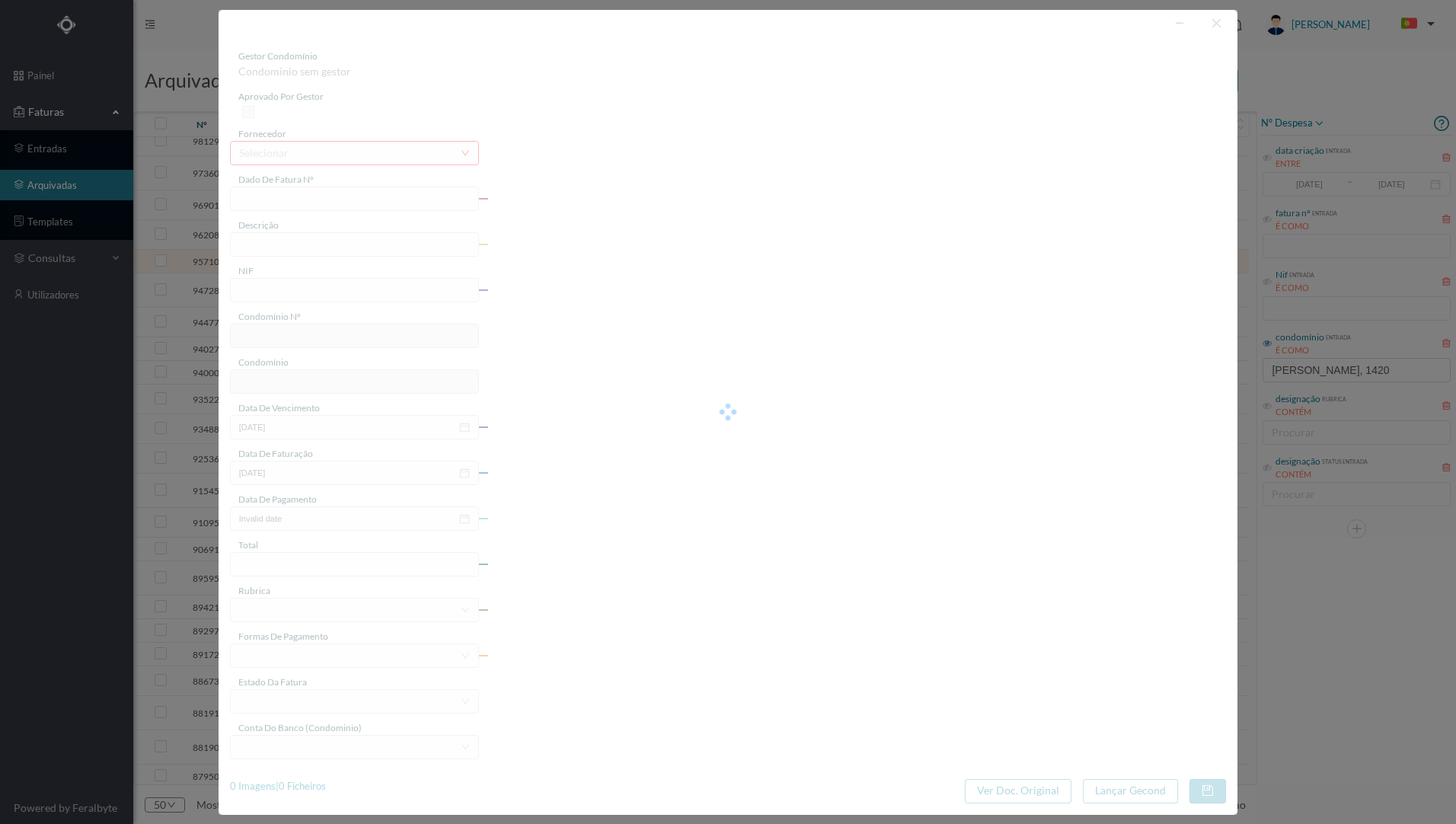
type input "[DATE]"
type input "84.08"
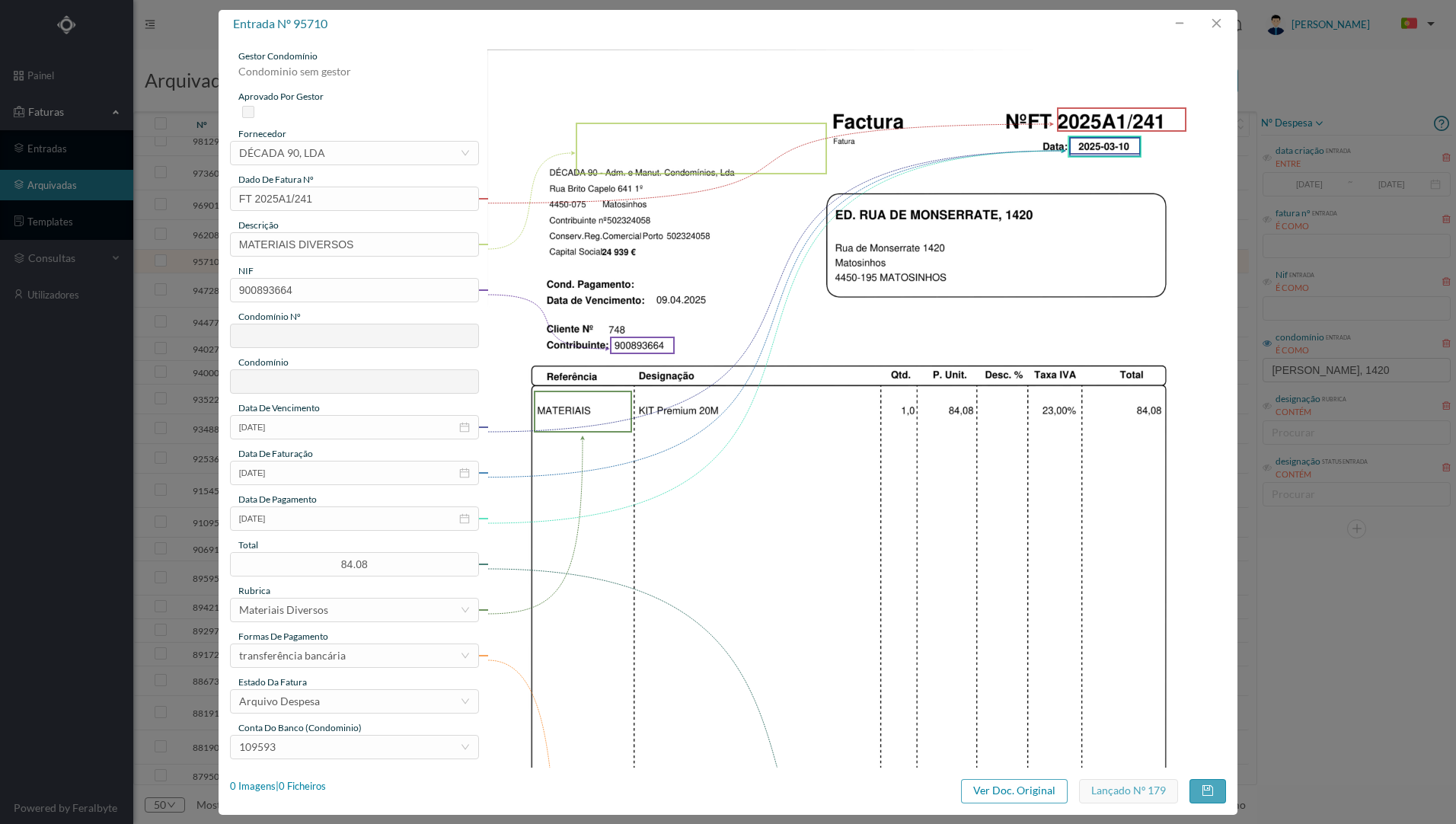
type input "748"
type input "ED. [STREET_ADDRESS][PERSON_NAME]"
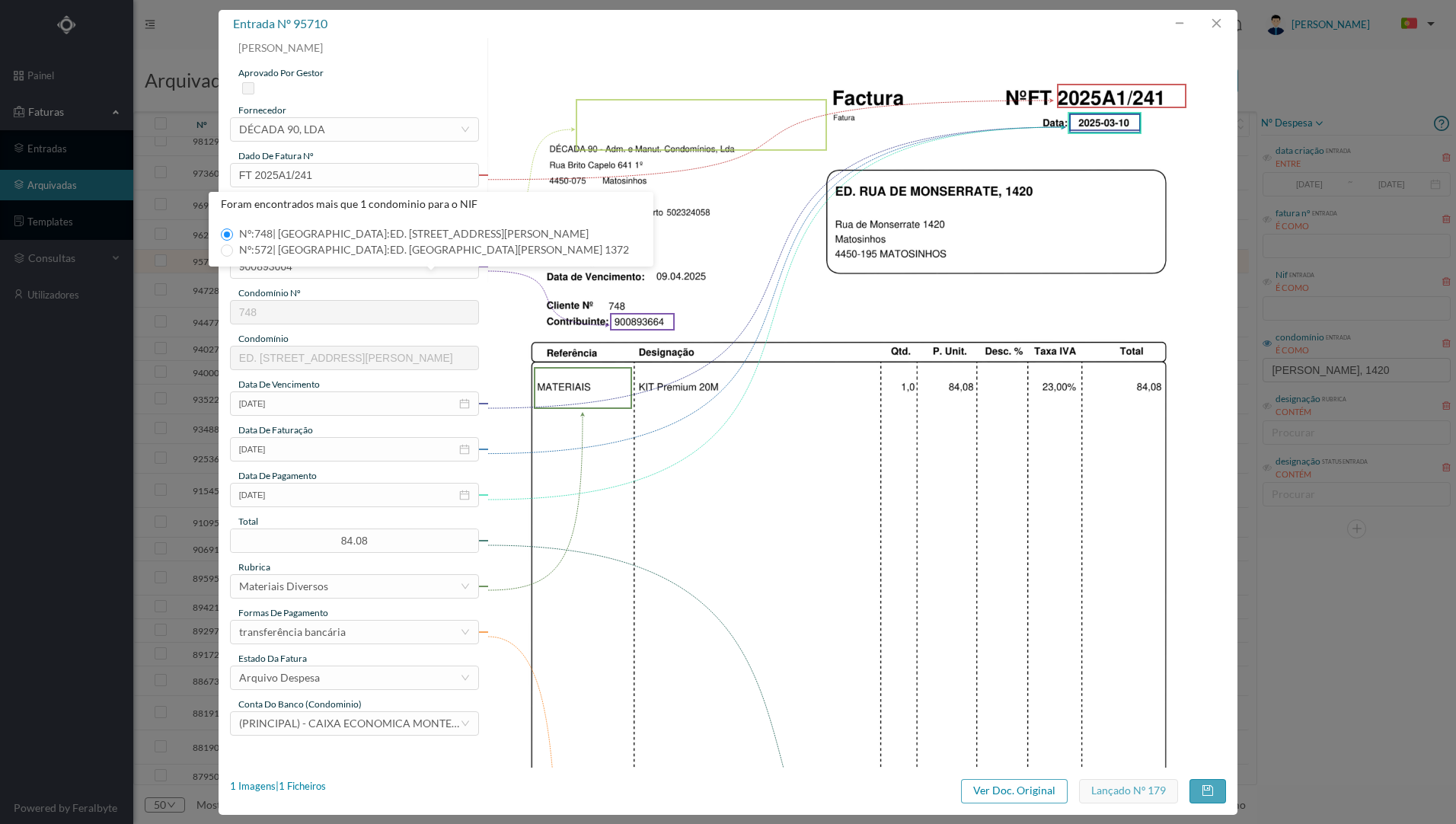
scroll to position [0, 0]
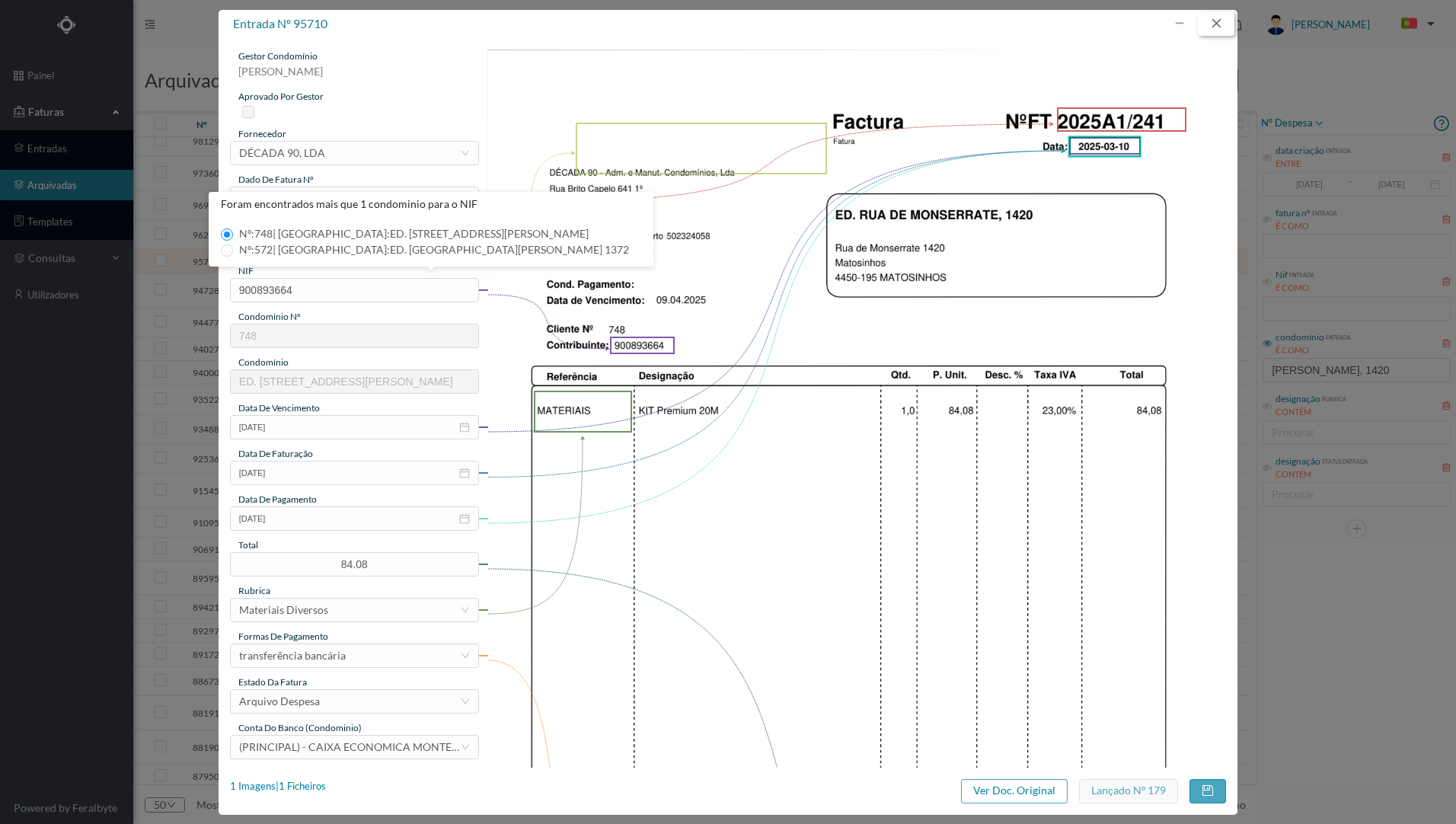
click at [1215, 23] on button "button" at bounding box center [1216, 23] width 37 height 24
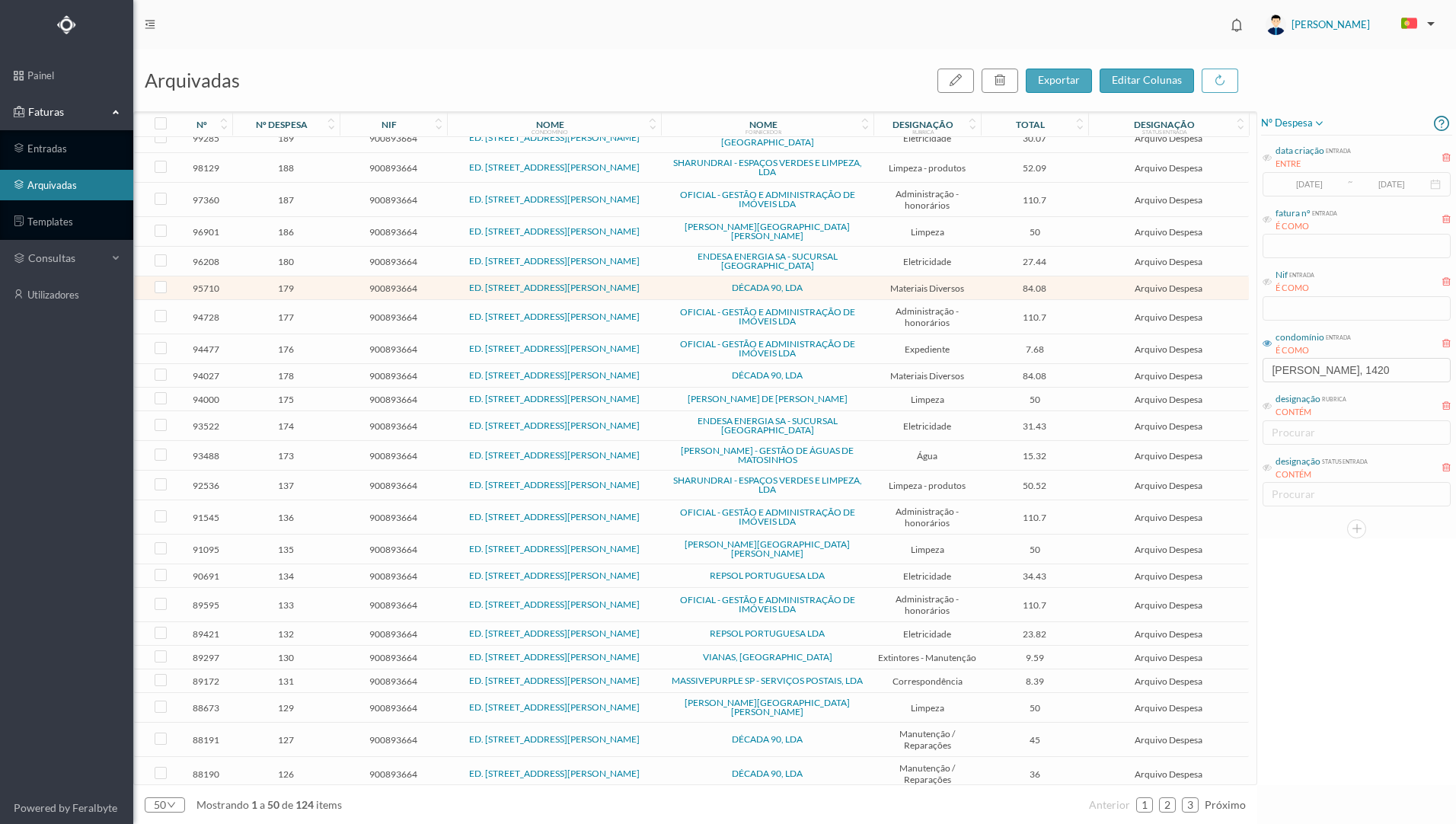
scroll to position [728, 0]
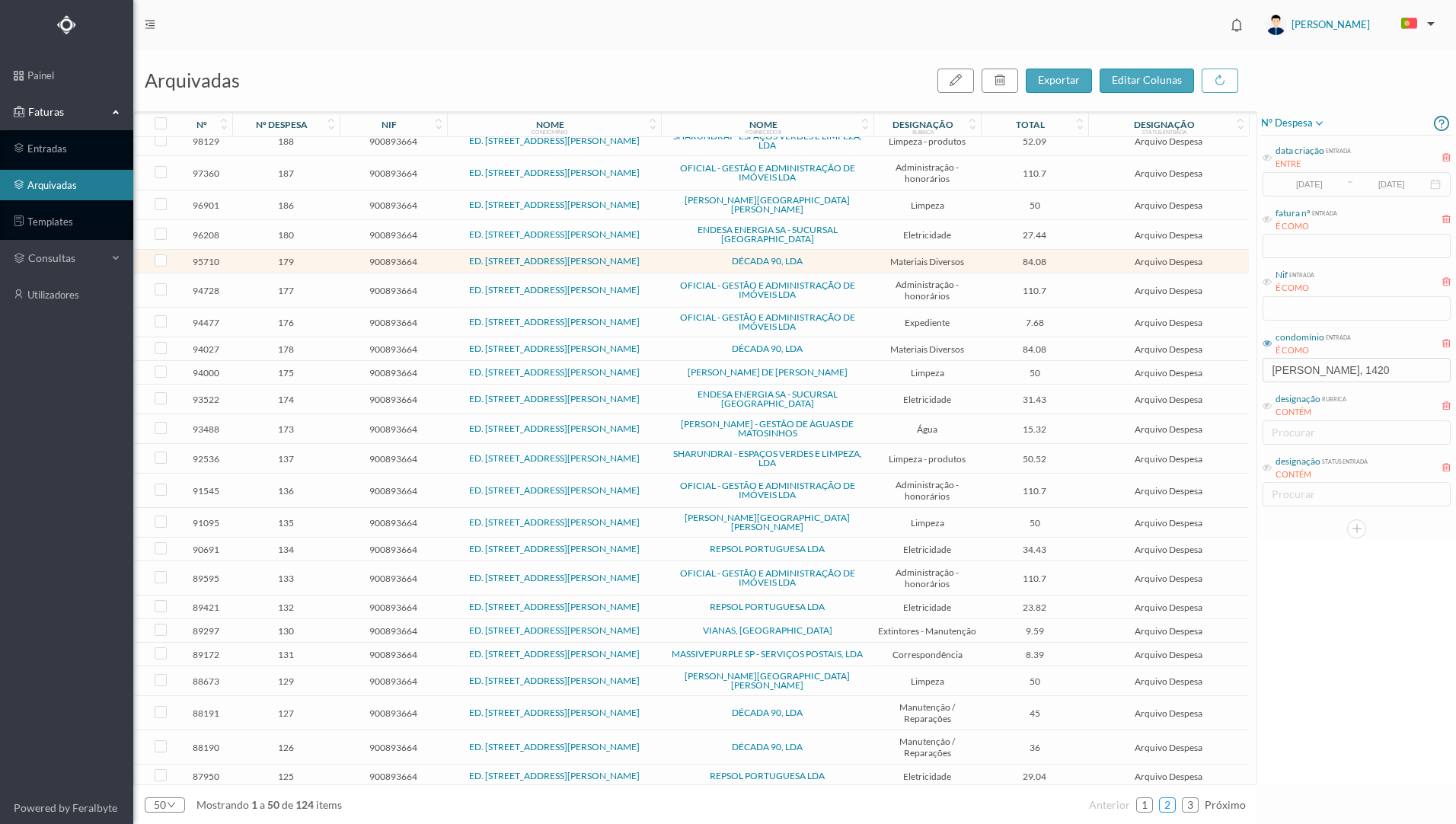
click at [1172, 808] on link "2" at bounding box center [1168, 806] width 15 height 23
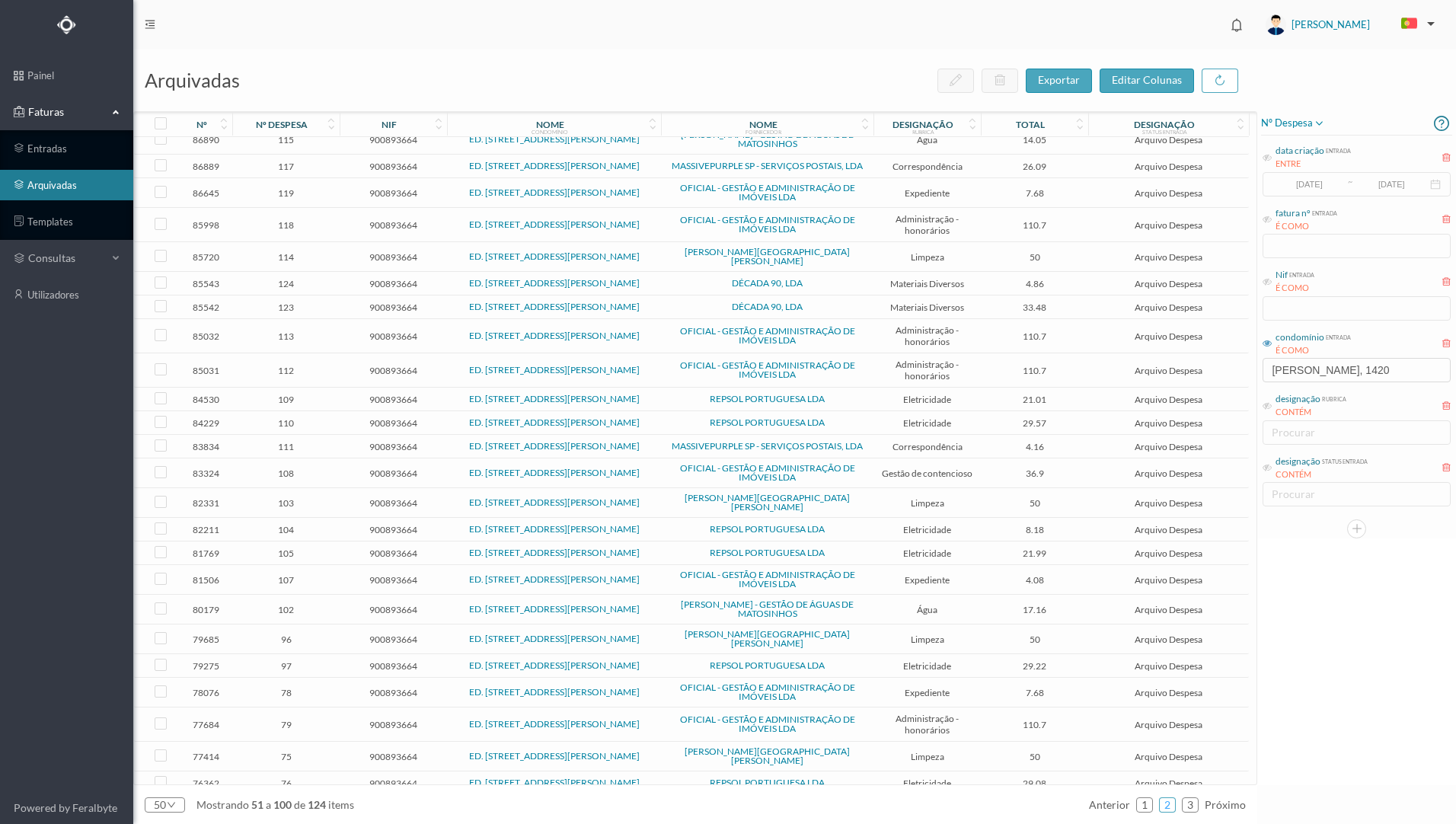
scroll to position [0, 0]
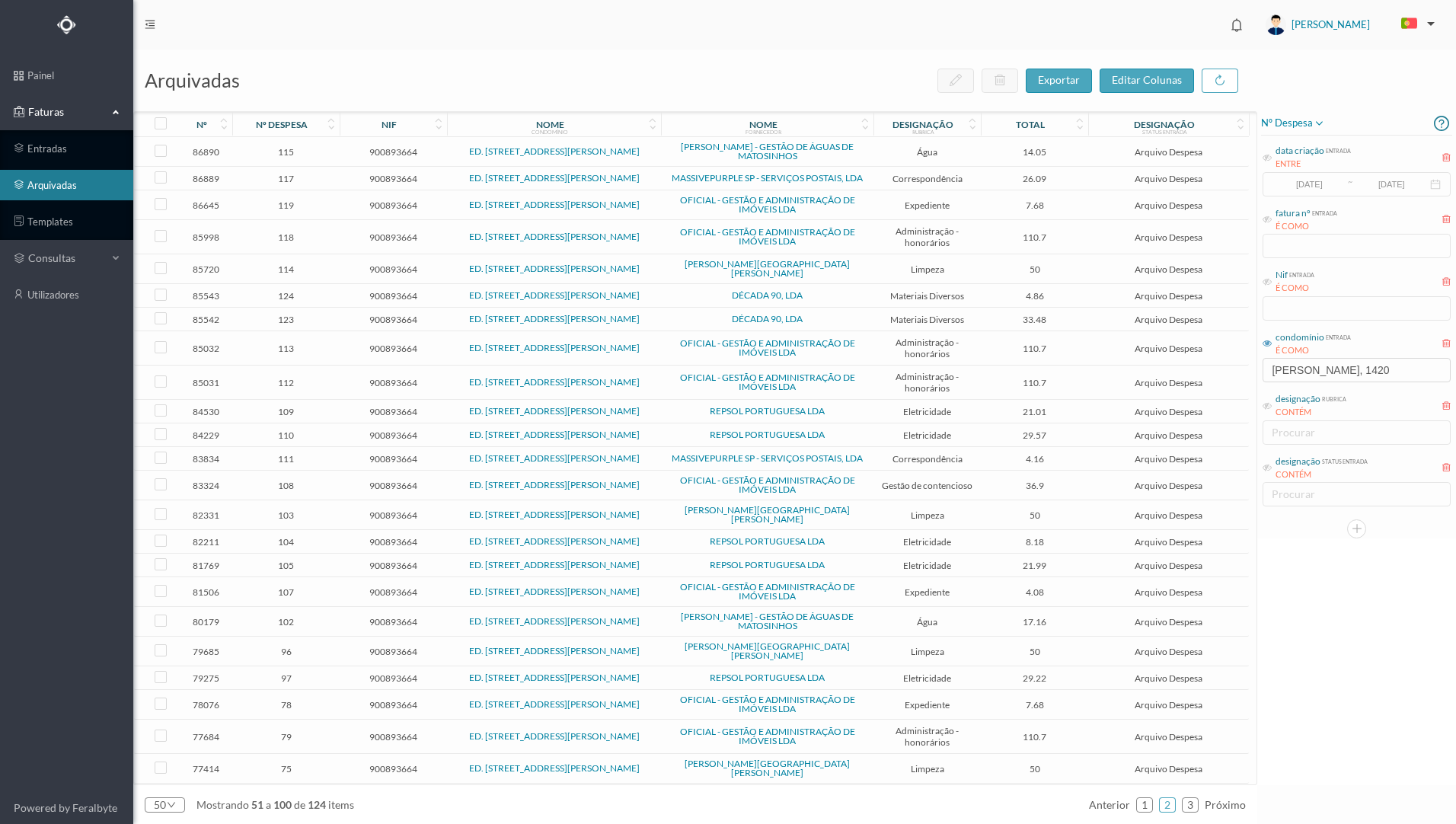
click at [450, 322] on td "ED. [STREET_ADDRESS][PERSON_NAME]" at bounding box center [554, 319] width 215 height 23
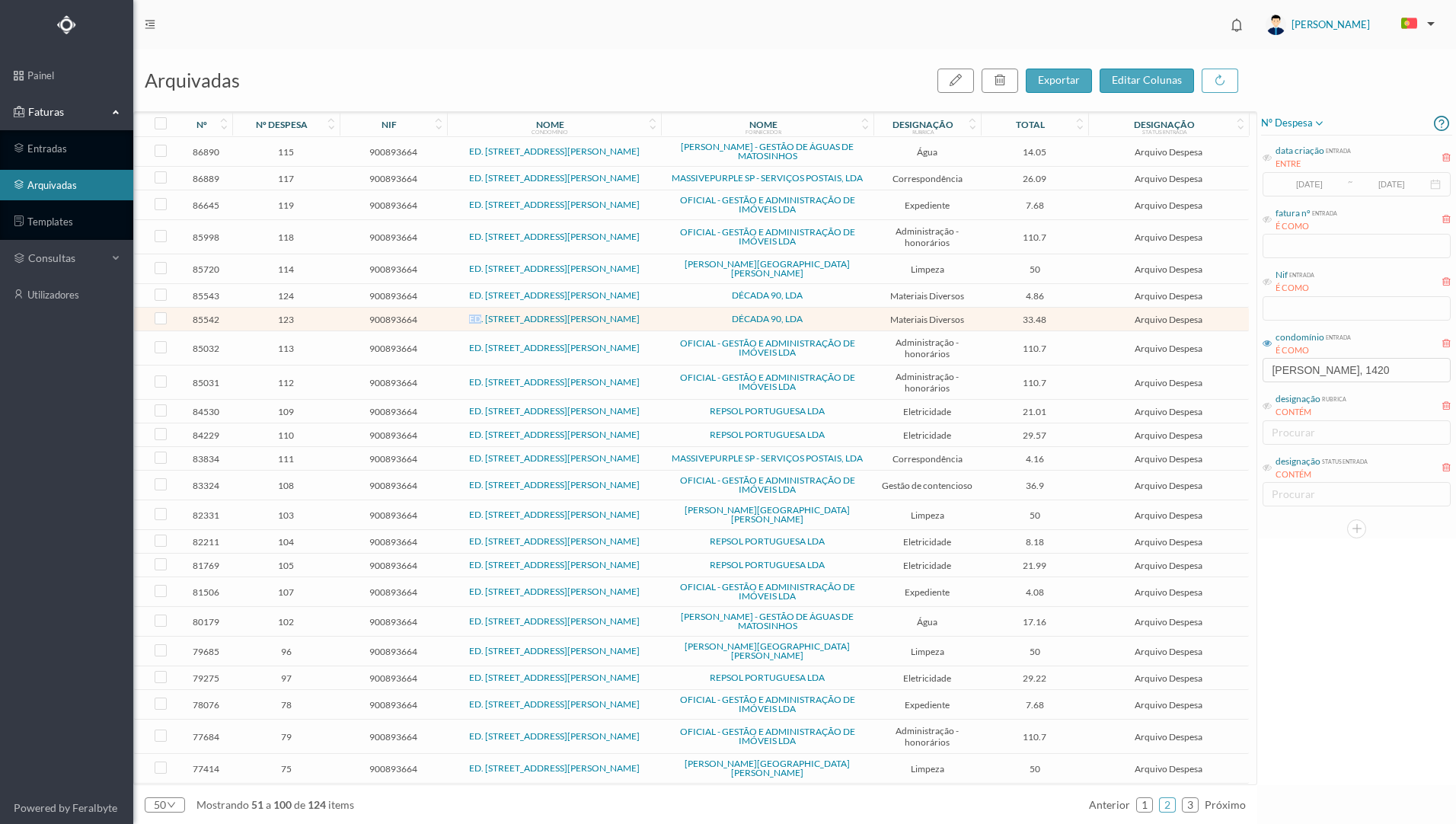
click at [450, 322] on td "ED. [STREET_ADDRESS][PERSON_NAME]" at bounding box center [554, 319] width 215 height 23
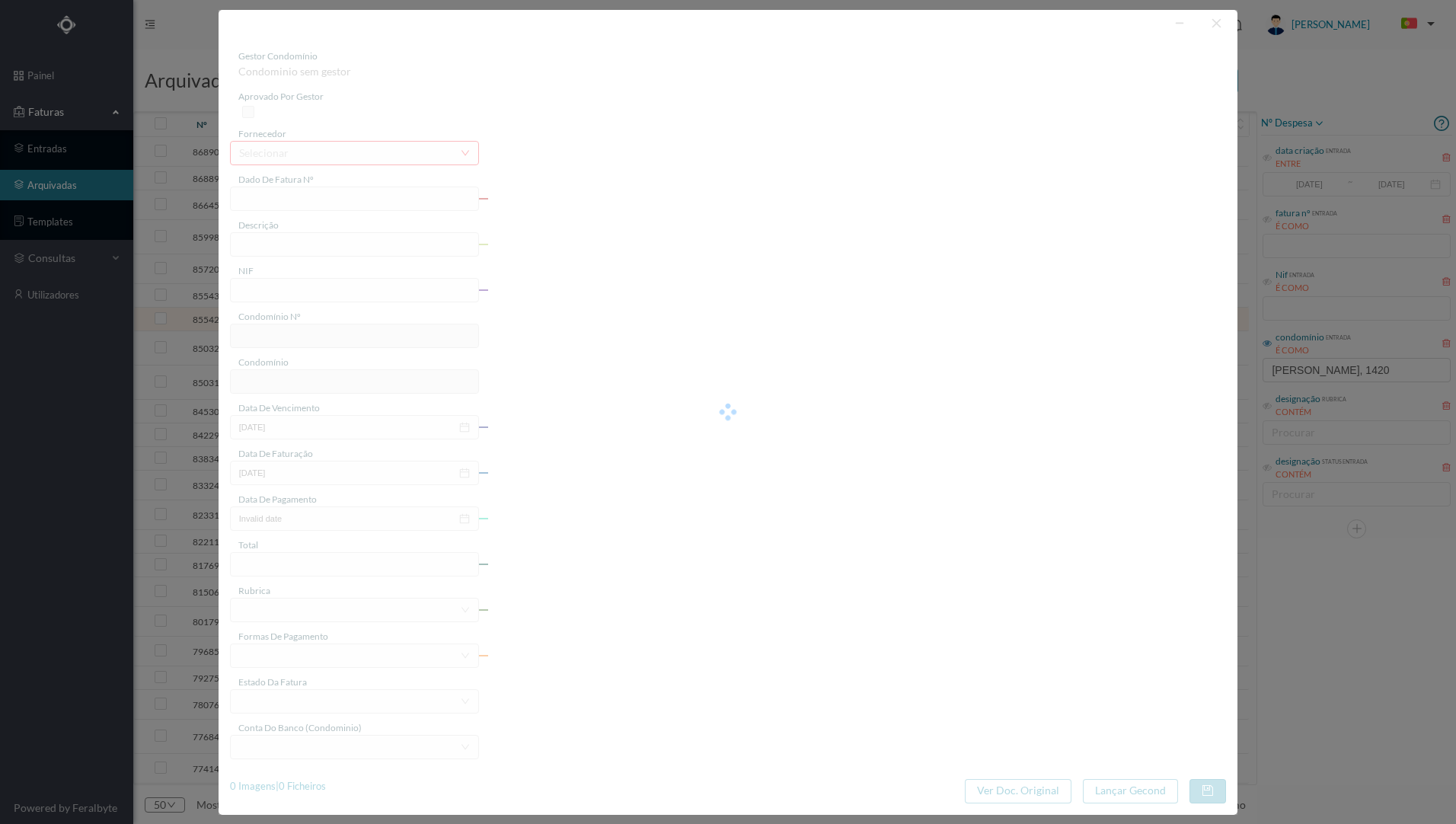
type input "FT 2024A1/1337"
type input "Material eléctrico"
type input "900893664"
type input "[DATE]"
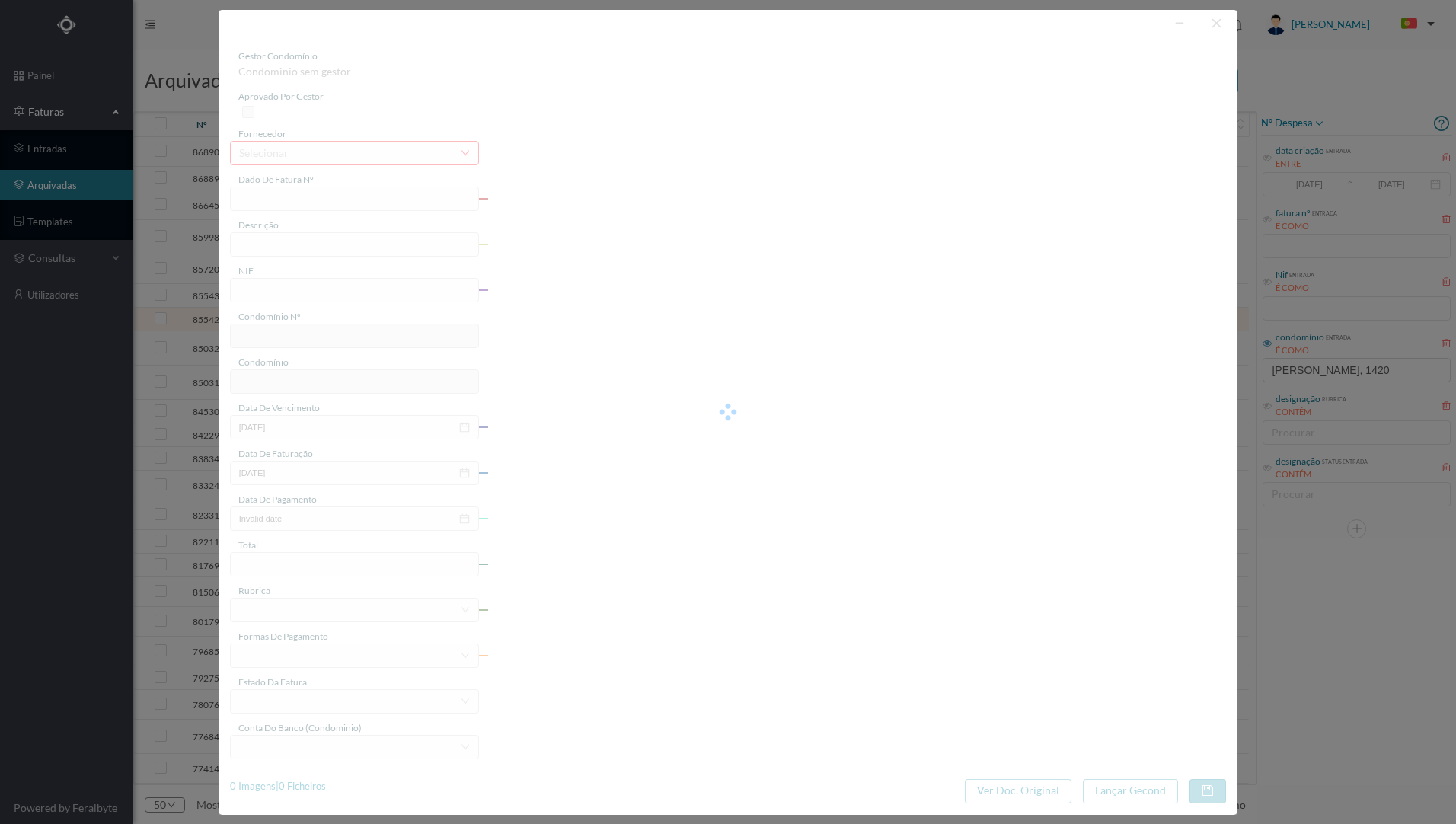
type input "[DATE]"
type input "33.48"
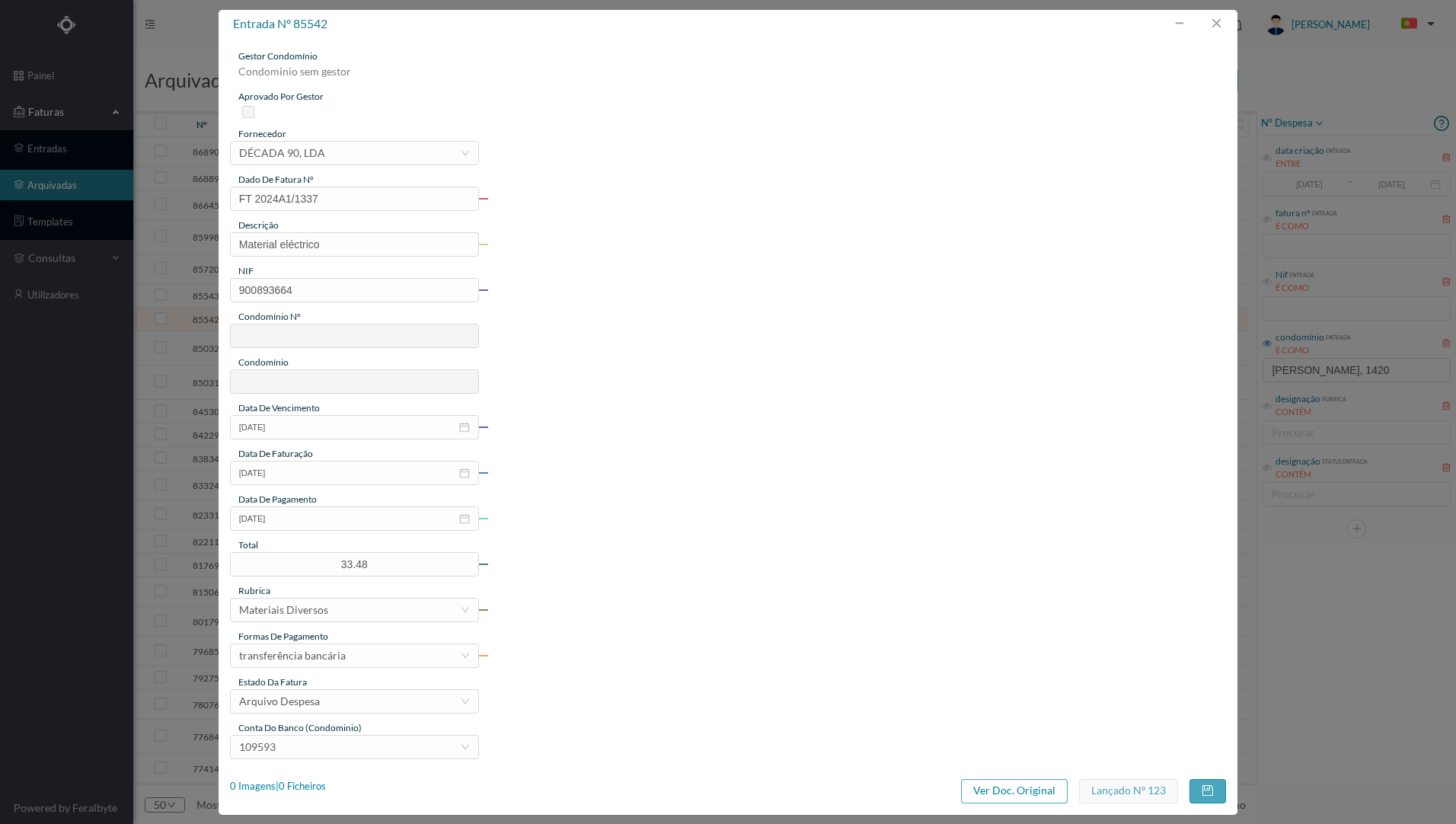
type input "748"
type input "ED. [STREET_ADDRESS][PERSON_NAME]"
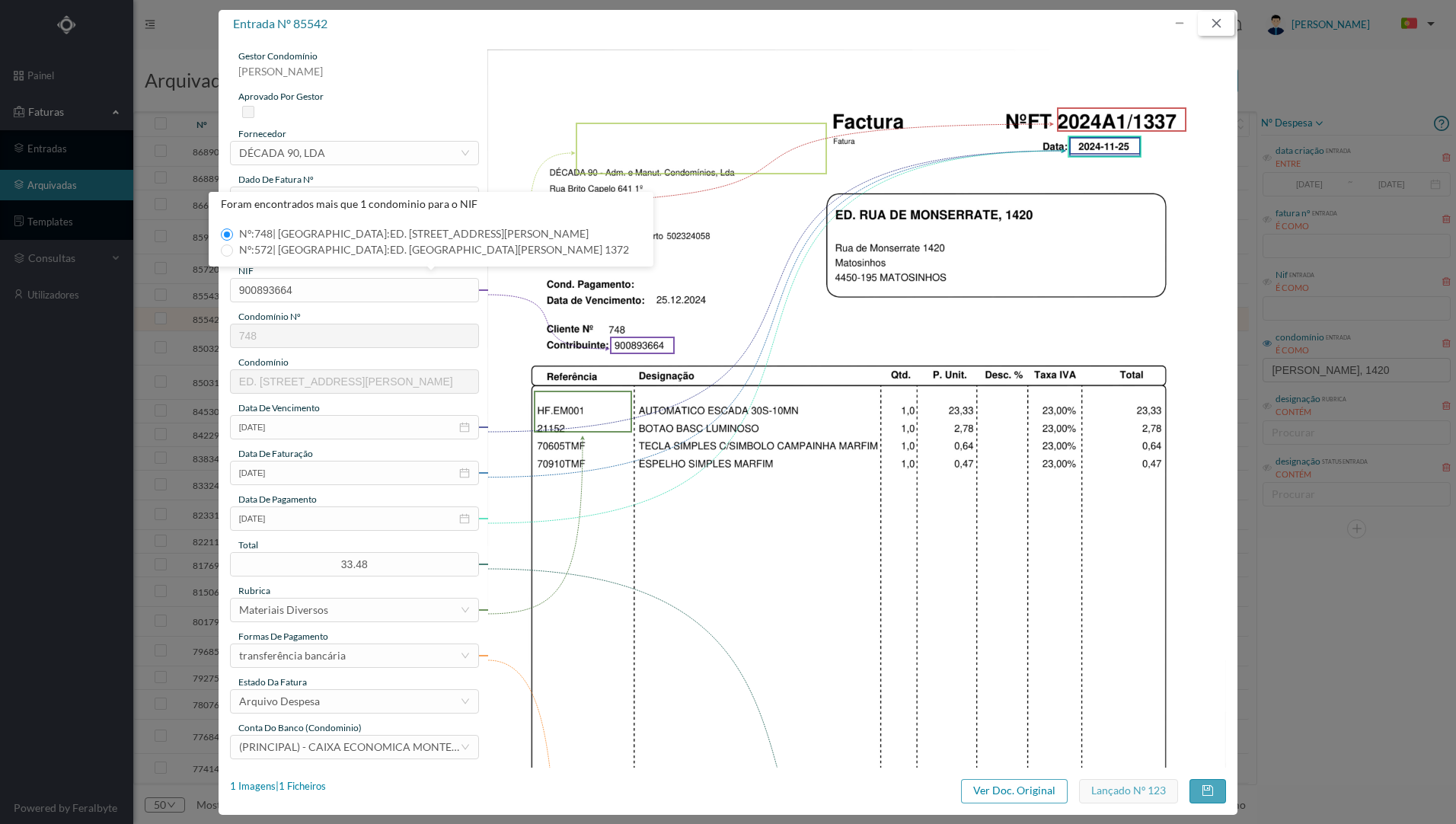
click at [1218, 25] on button "button" at bounding box center [1216, 23] width 37 height 24
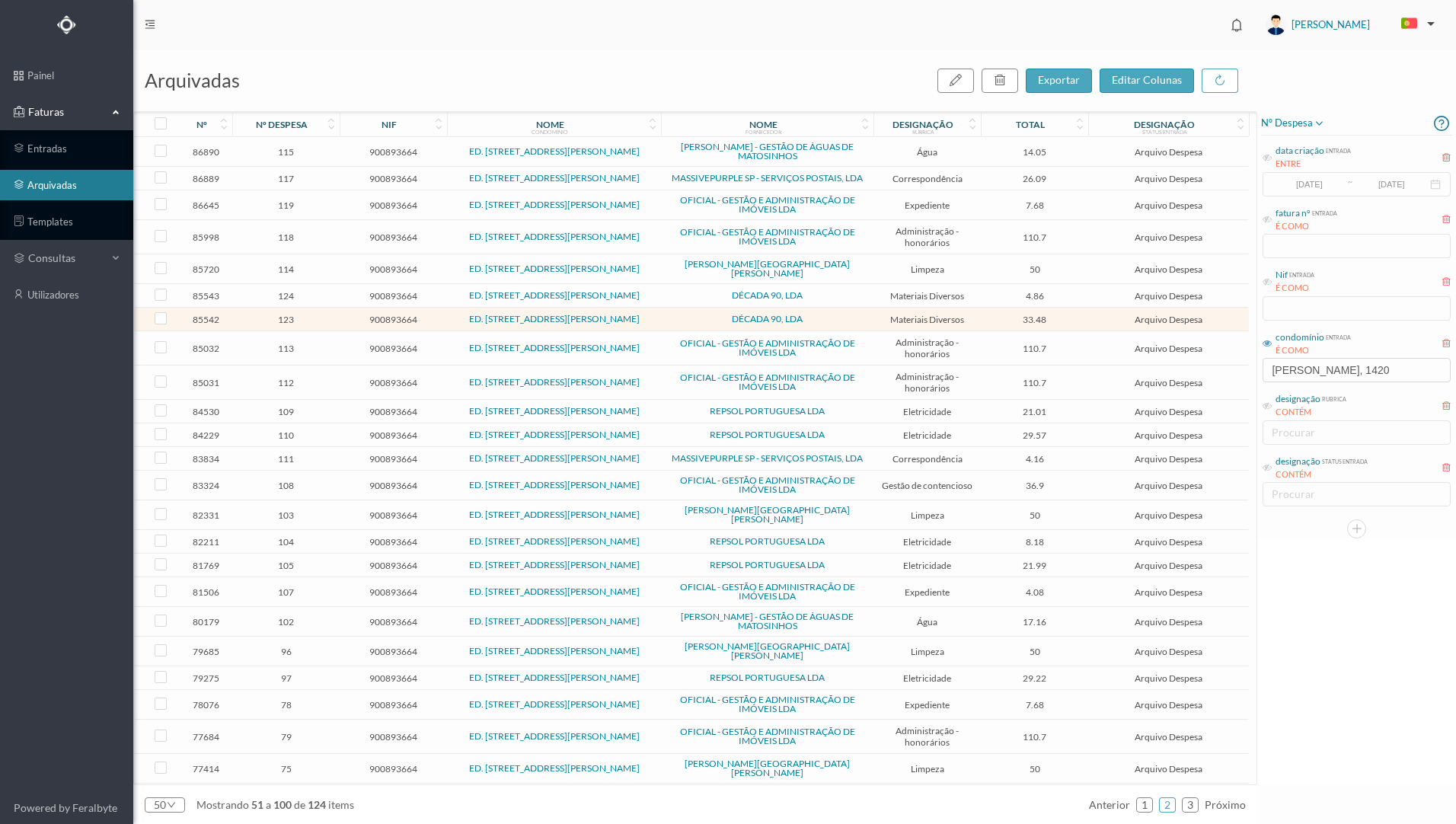
click at [674, 298] on td "DÉCADA 90, LDA" at bounding box center [767, 296] width 213 height 23
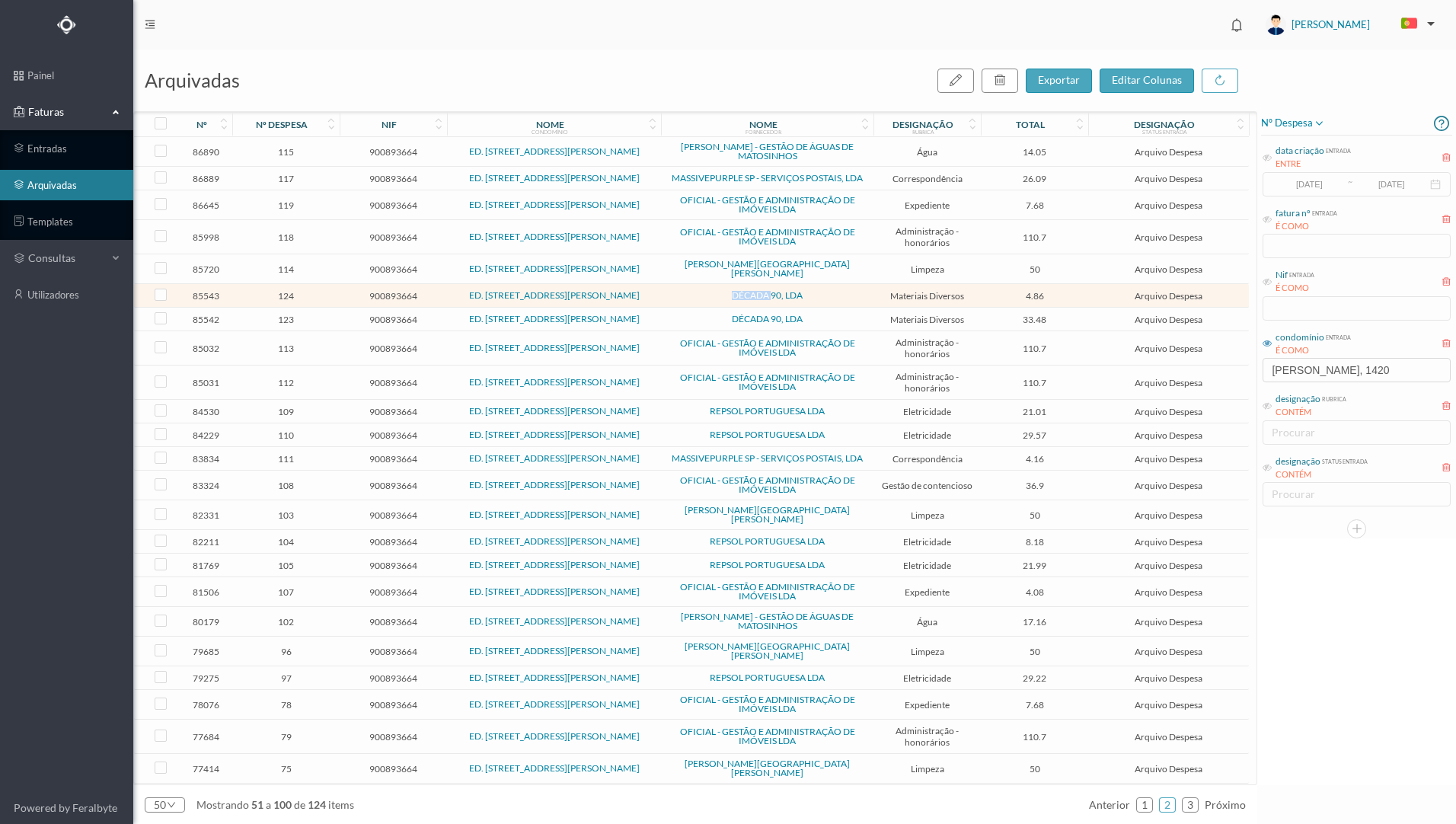
click at [674, 298] on td "DÉCADA 90, LDA" at bounding box center [767, 296] width 213 height 23
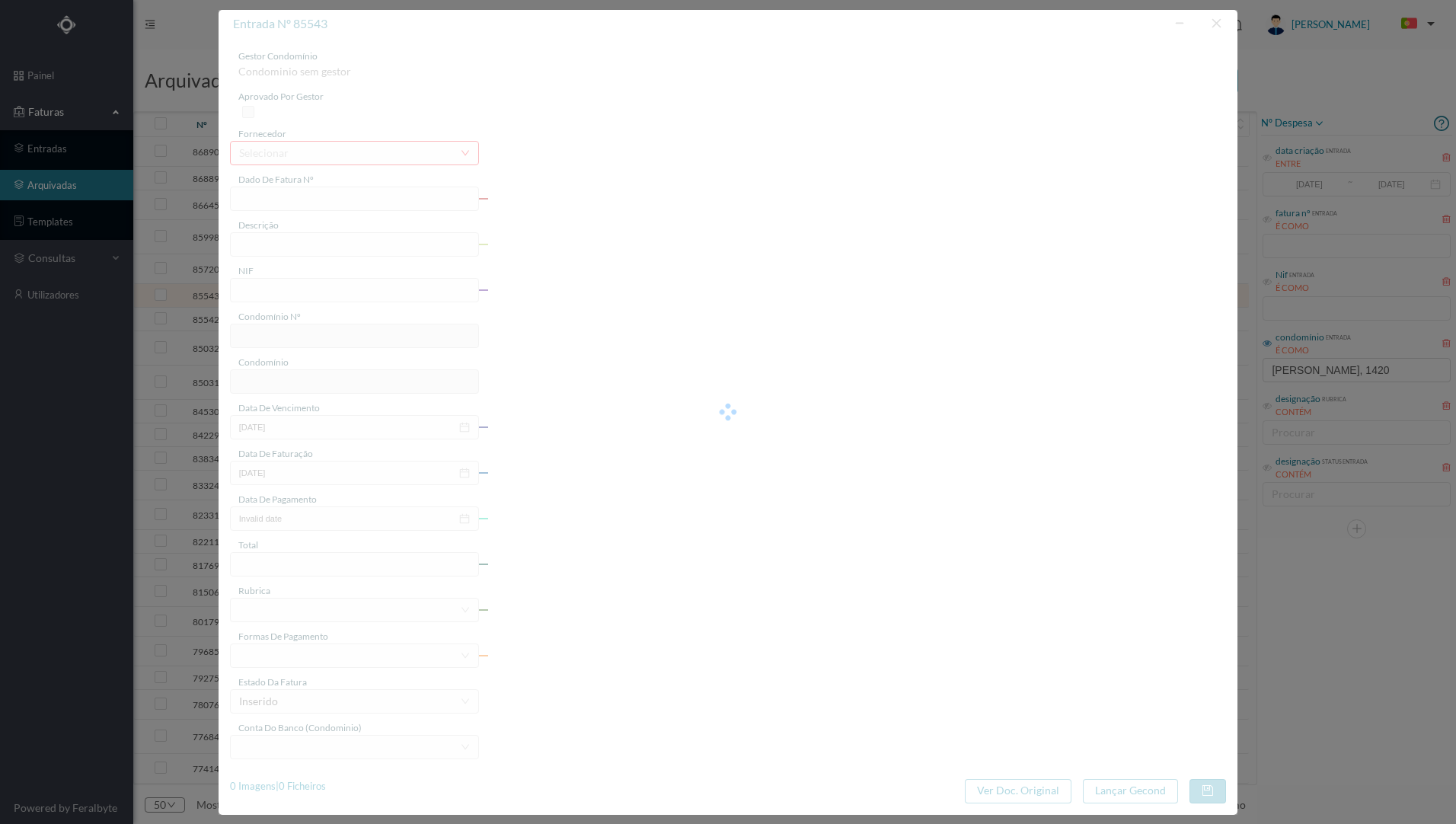
type input "FT 2024A1/1338"
type input "Material eléctrico"
type input "900893664"
type input "[DATE]"
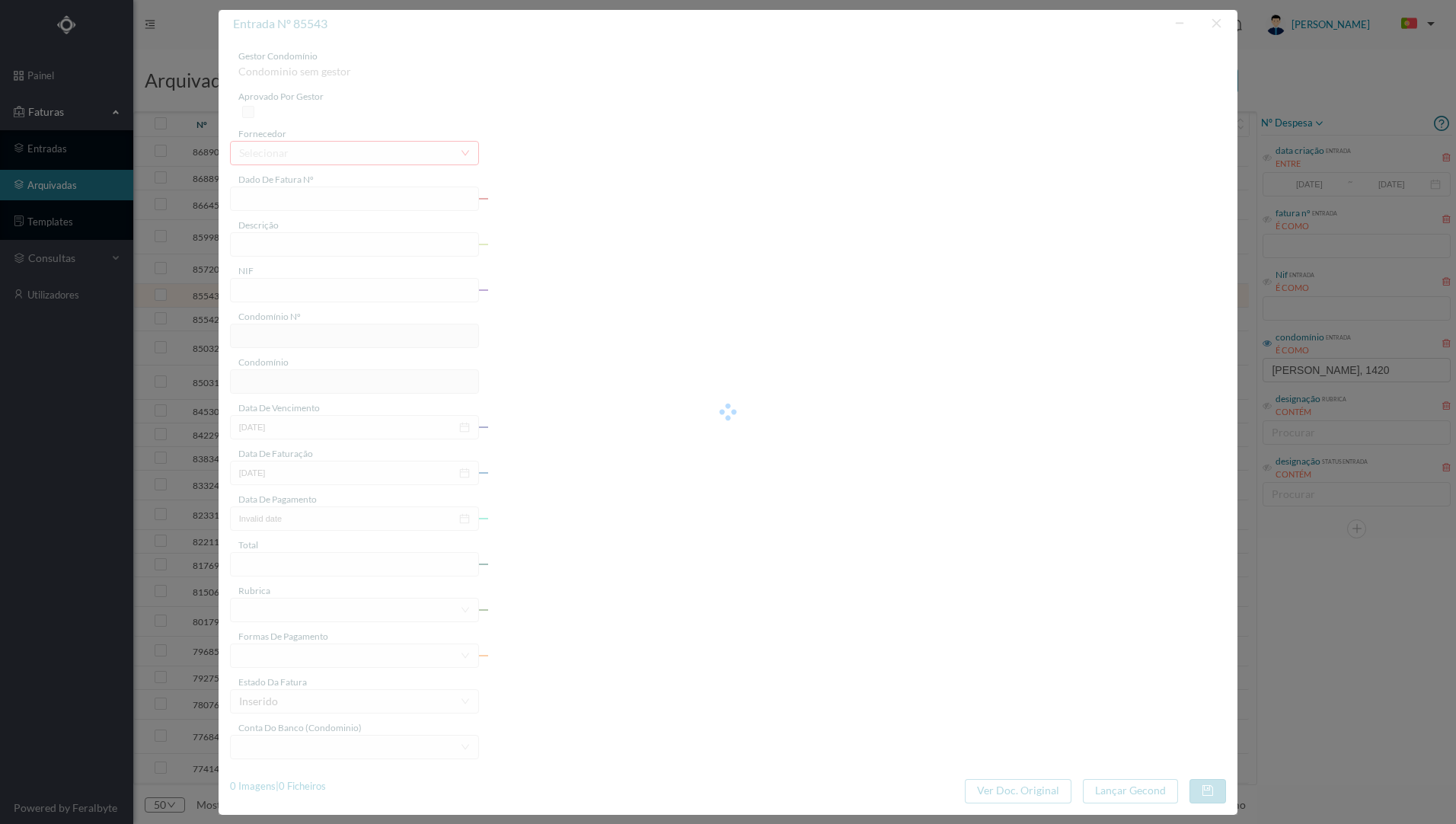
type input "[DATE]"
type input "4.86"
type input "748"
type input "ED. [STREET_ADDRESS][PERSON_NAME]"
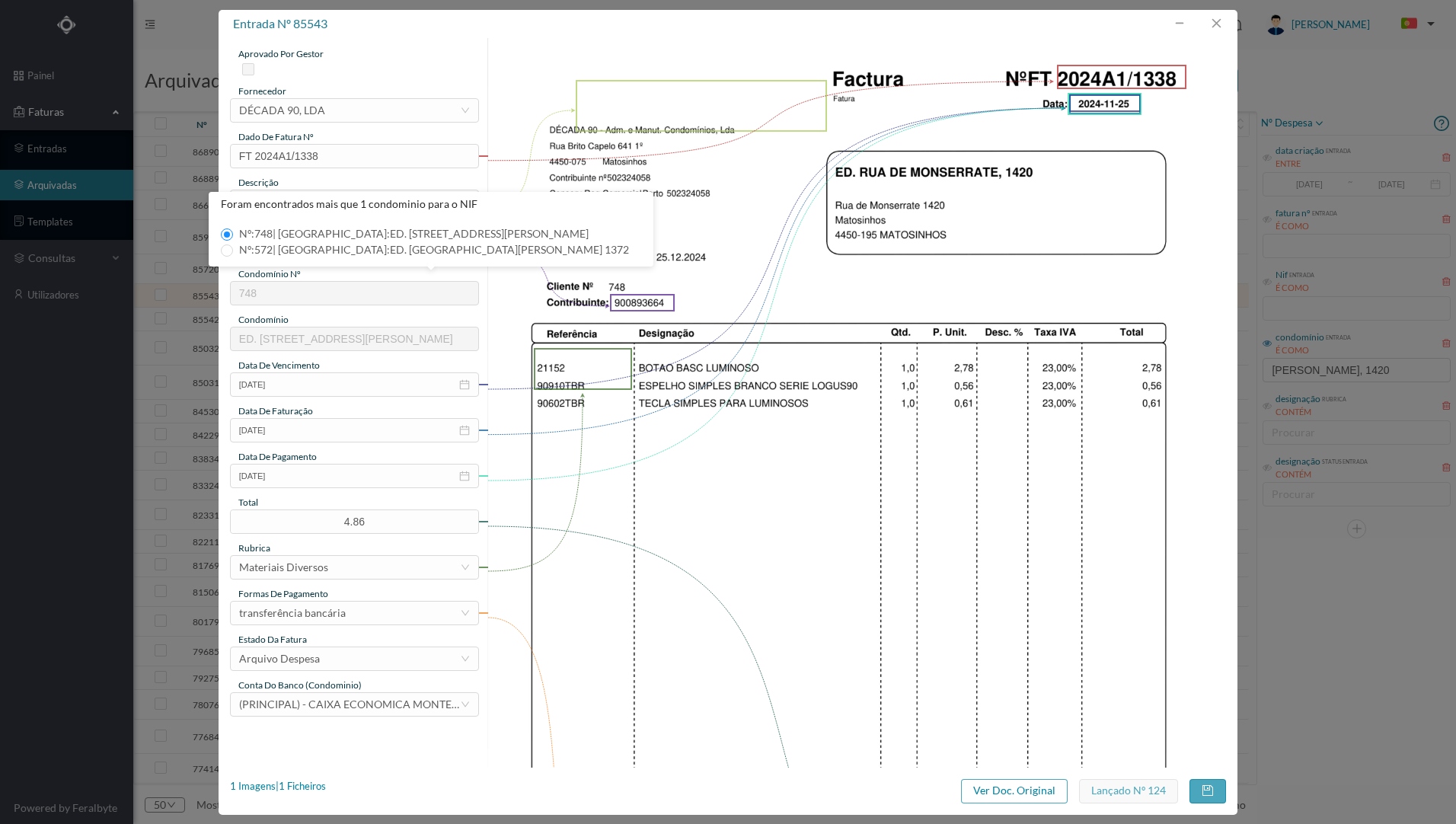
scroll to position [76, 0]
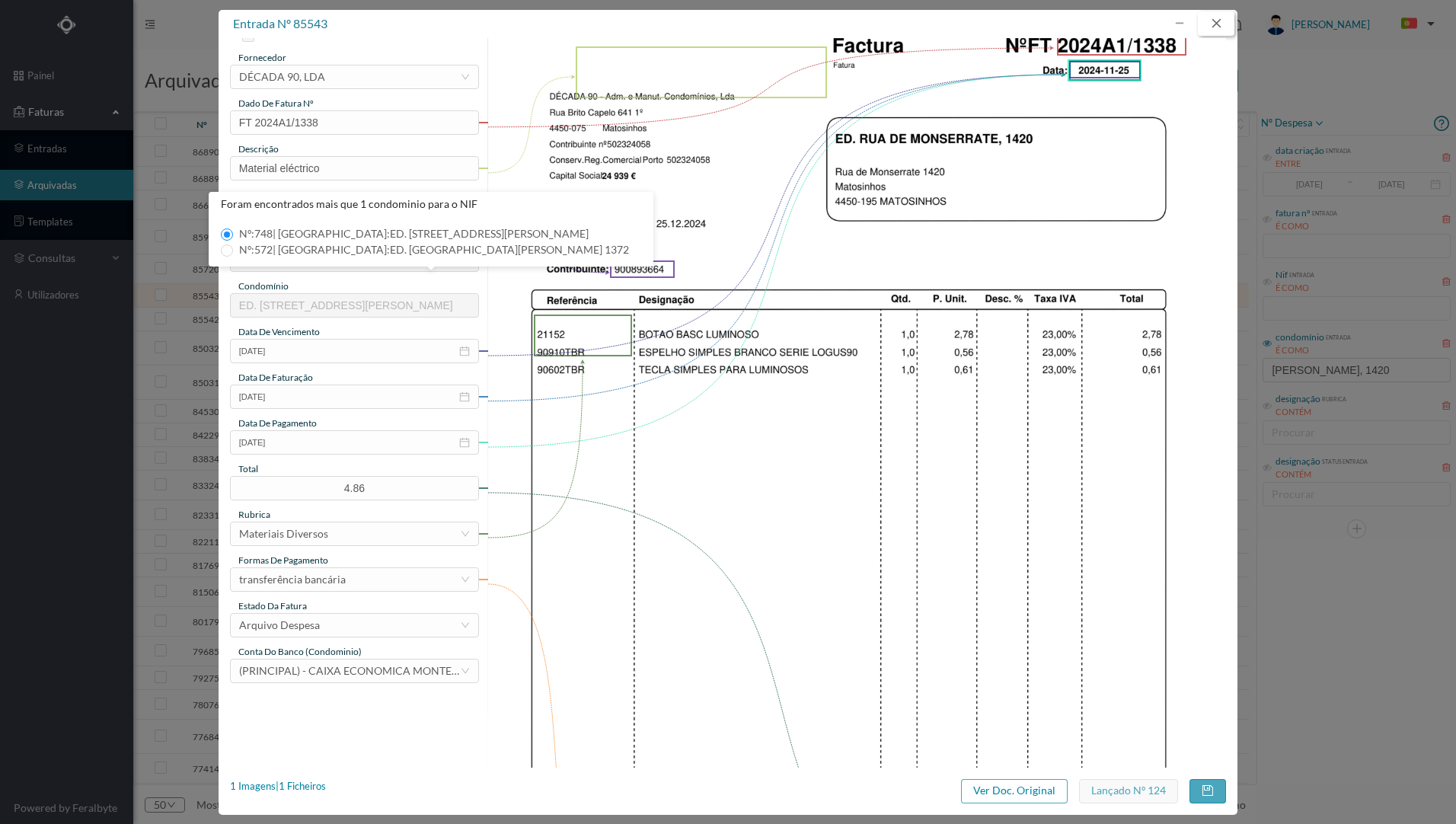
click at [1217, 23] on button "button" at bounding box center [1216, 23] width 37 height 24
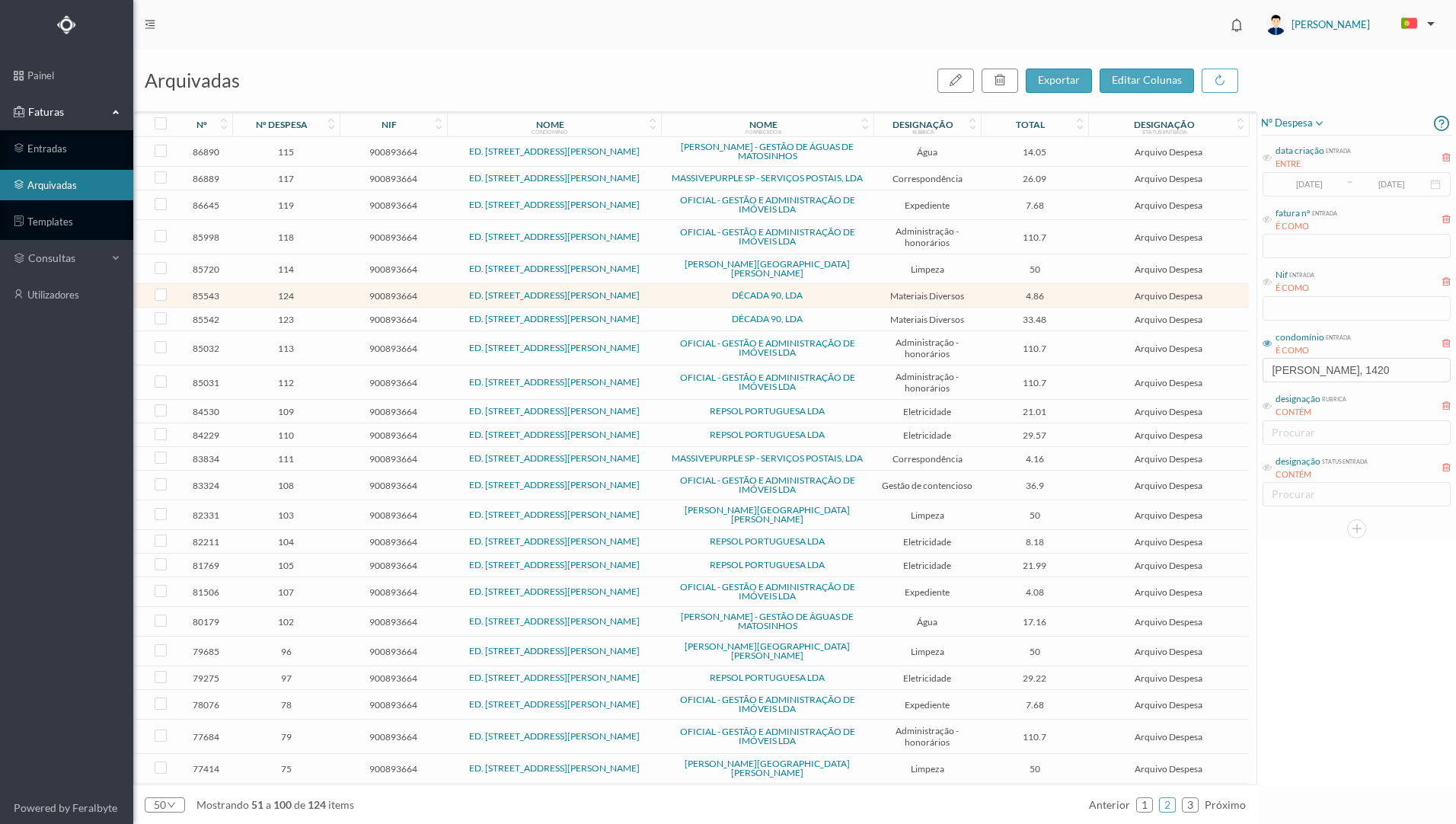
click at [652, 316] on span "ED. [STREET_ADDRESS][PERSON_NAME]" at bounding box center [554, 319] width 207 height 9
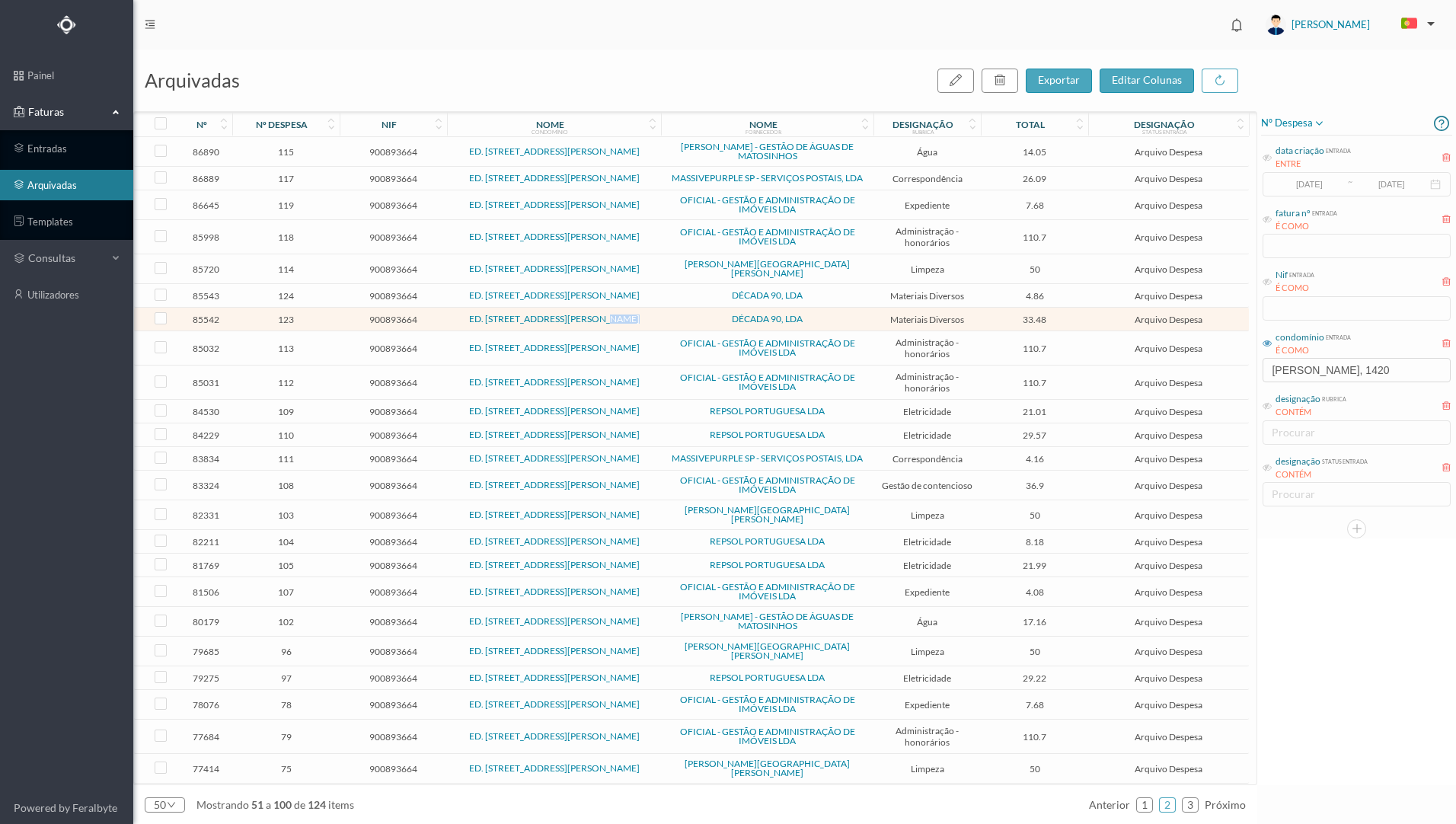
click at [652, 316] on span "ED. [STREET_ADDRESS][PERSON_NAME]" at bounding box center [554, 319] width 207 height 9
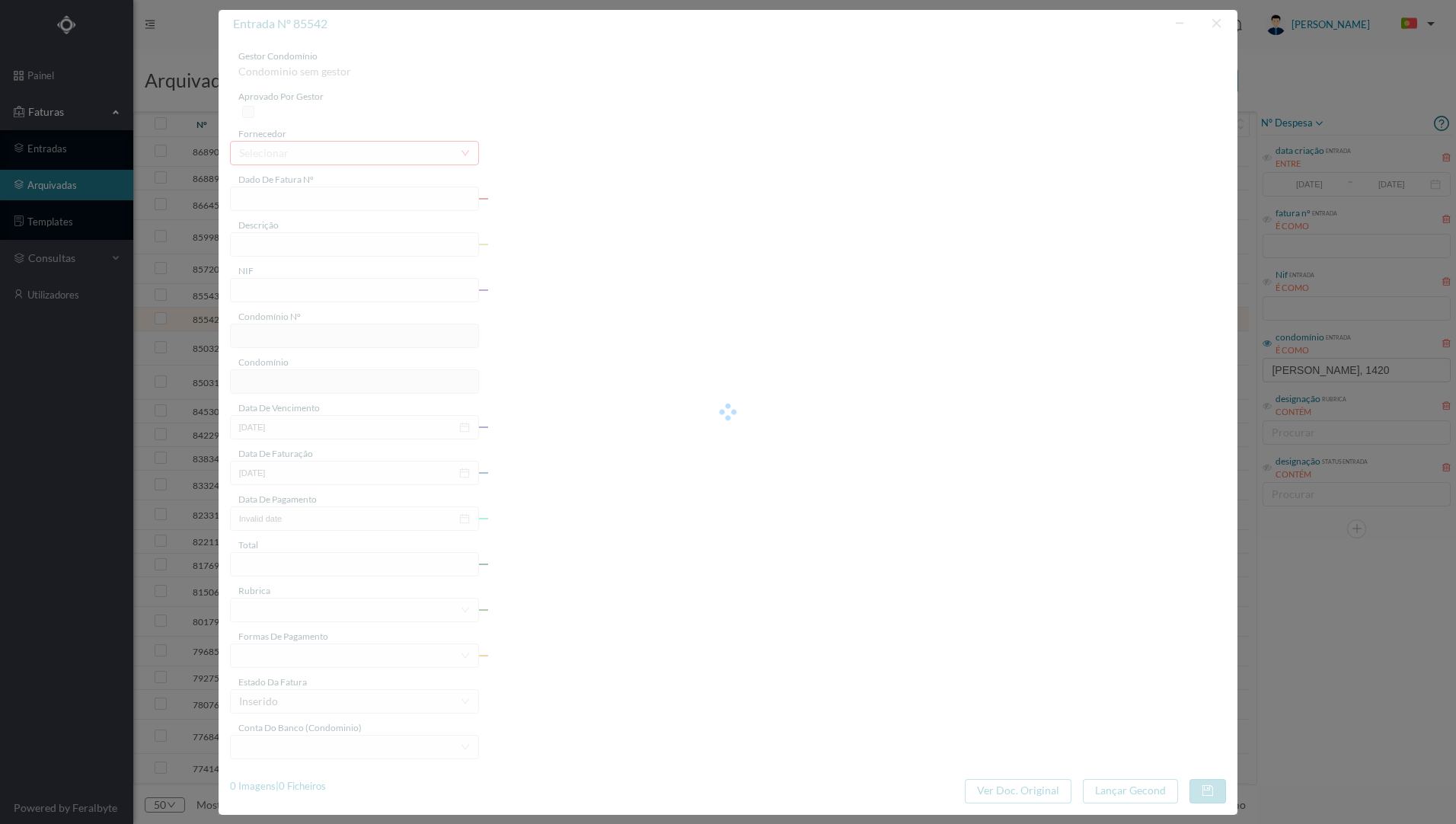
type input "FT 2024A1/1337"
type input "Material eléctrico"
type input "900893664"
type input "[DATE]"
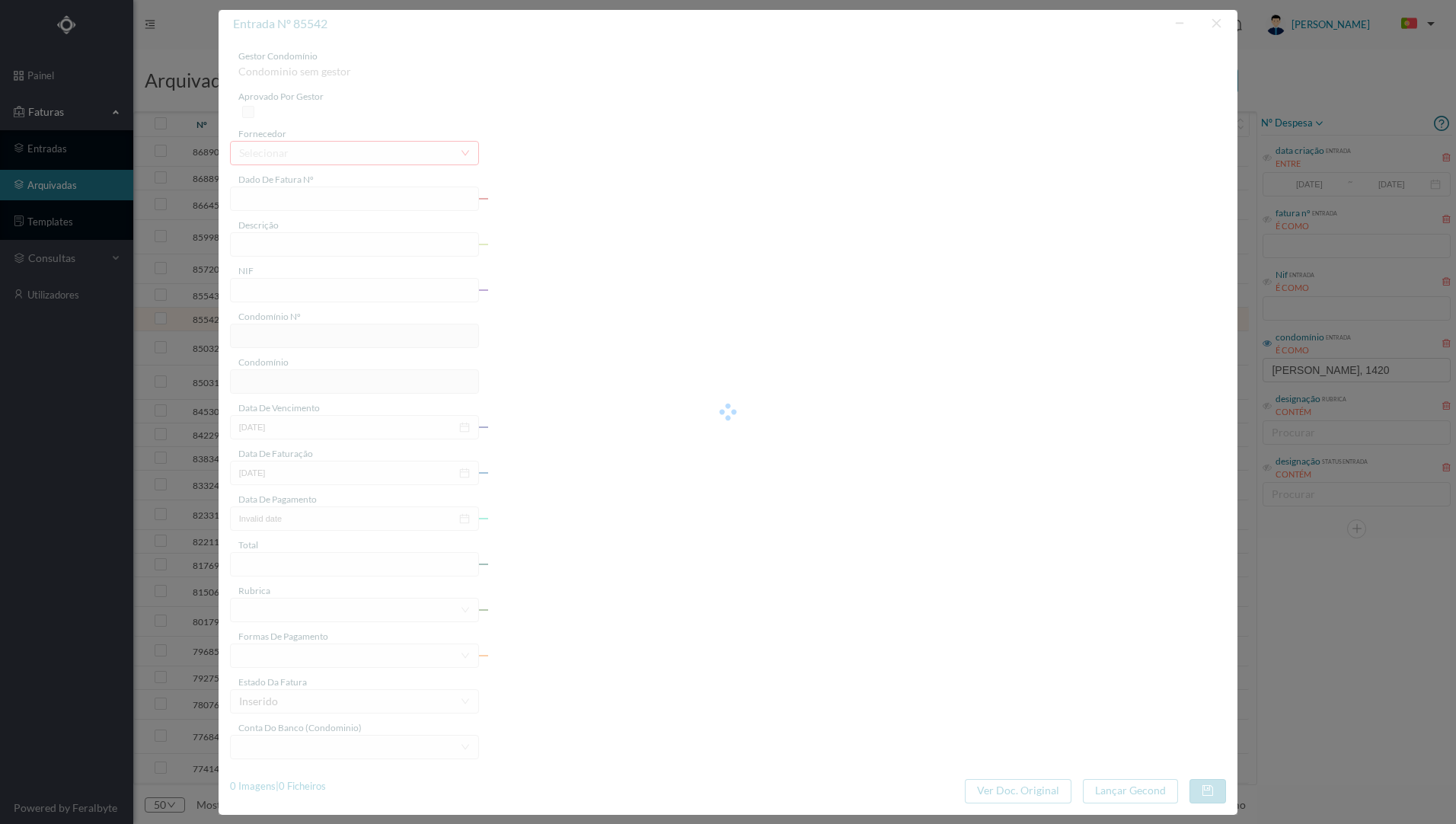
type input "[DATE]"
type input "33.48"
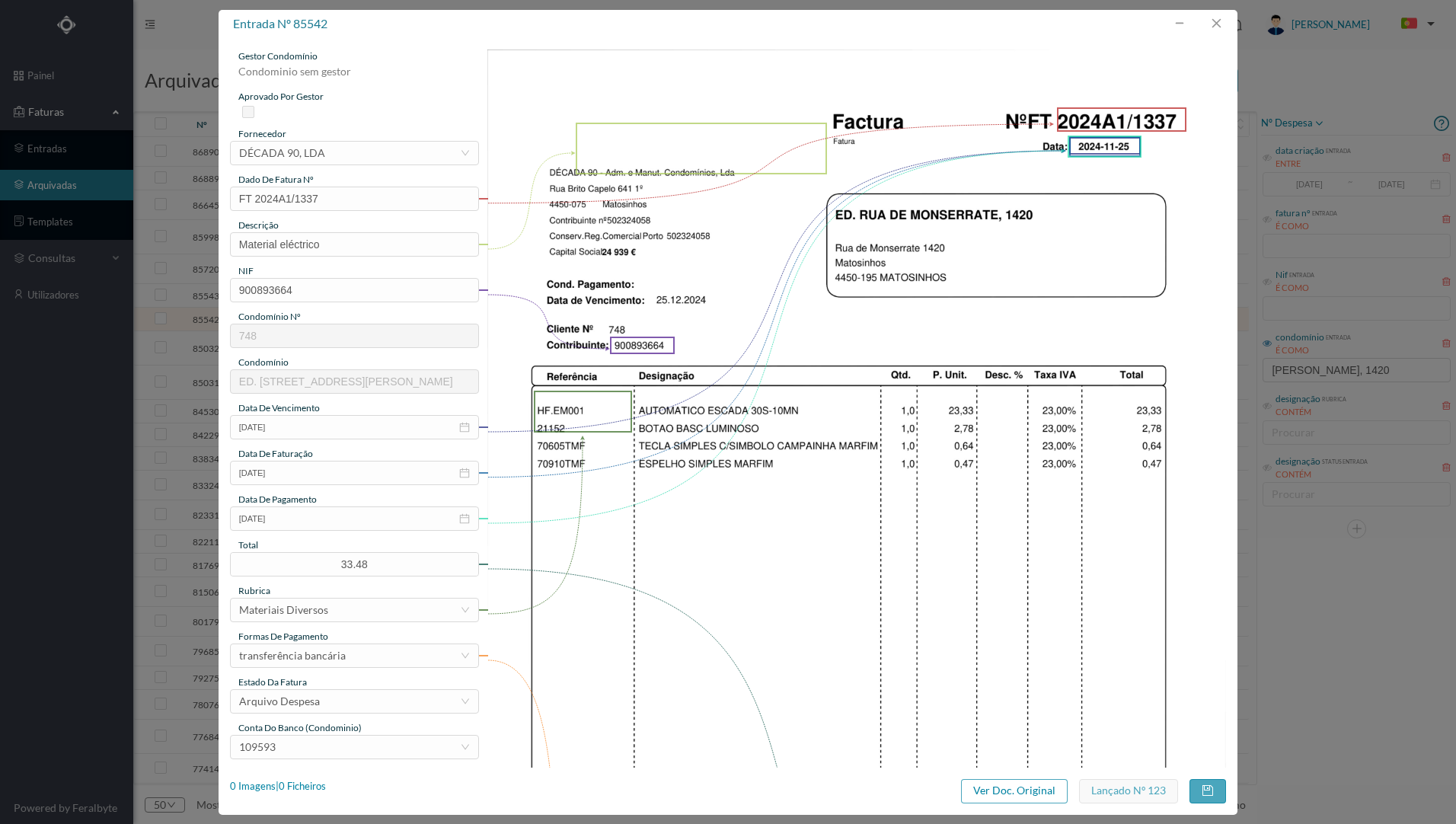
type input "748"
type input "ED. [STREET_ADDRESS][PERSON_NAME]"
click at [1211, 24] on button "button" at bounding box center [1216, 23] width 37 height 24
